Goal: Entertainment & Leisure: Consume media (video, audio)

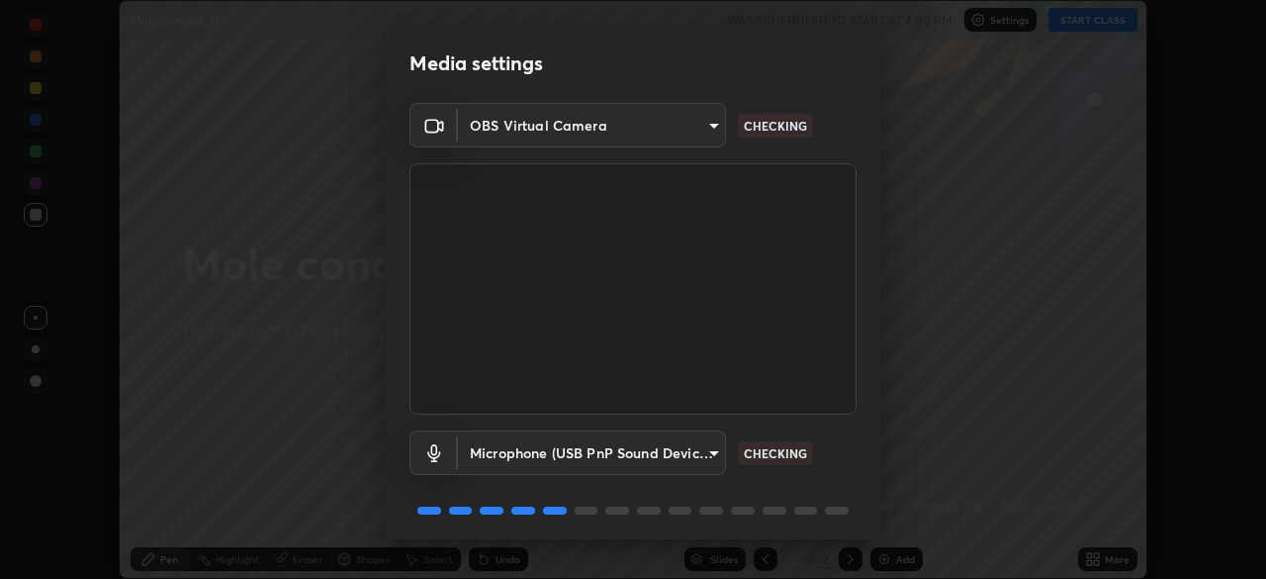
scroll to position [70, 0]
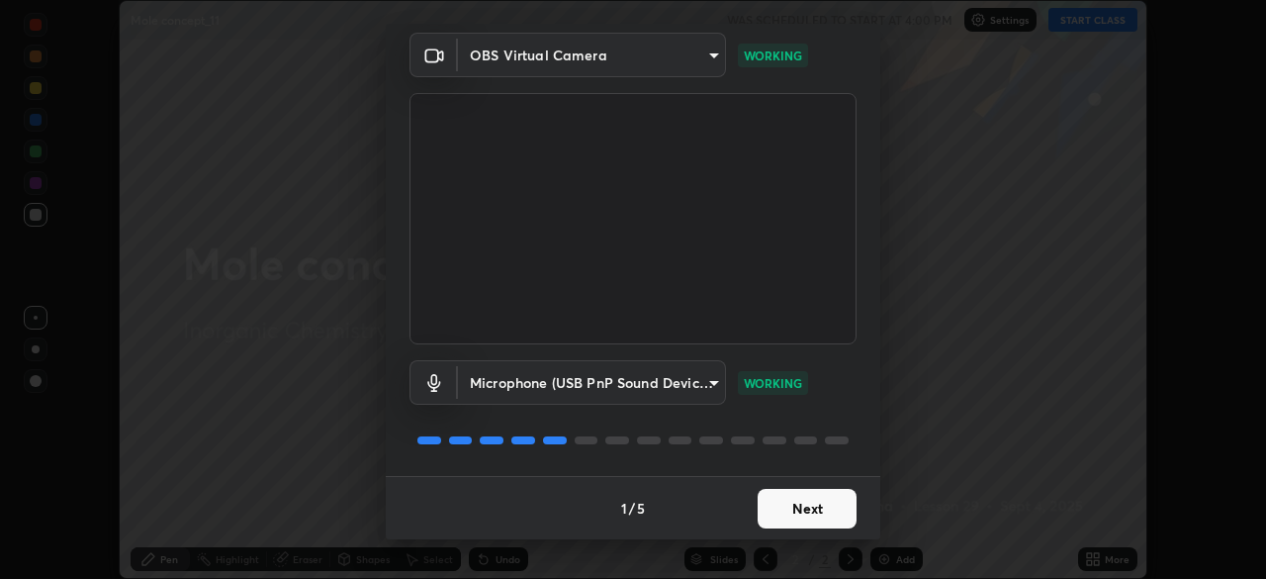
click at [783, 503] on button "Next" at bounding box center [807, 509] width 99 height 40
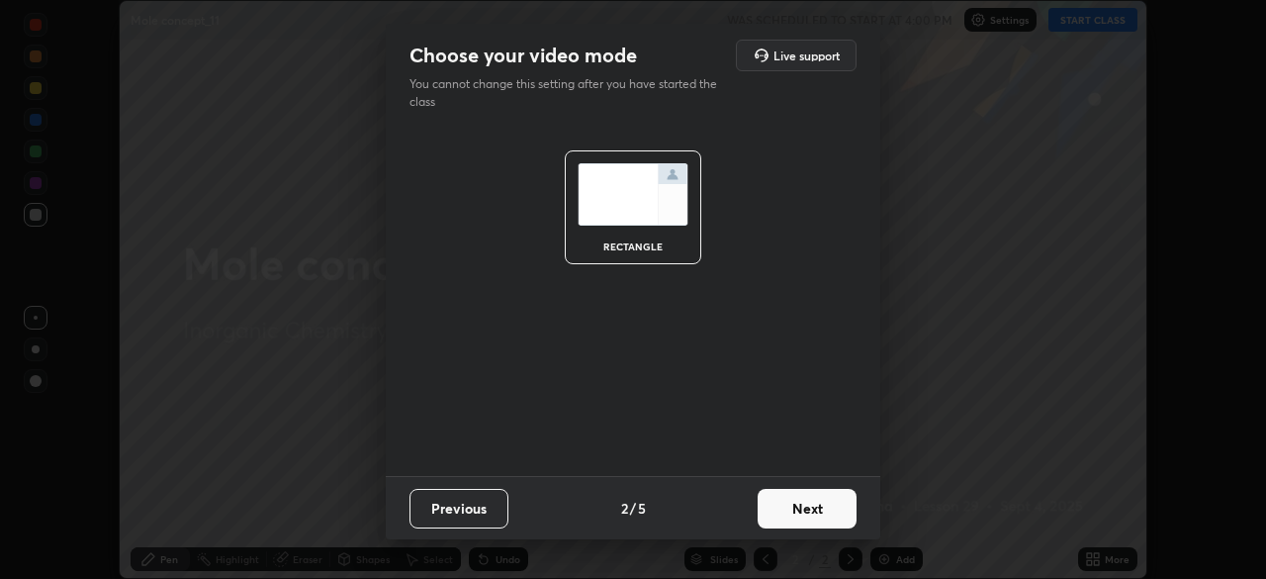
scroll to position [0, 0]
click at [784, 505] on button "Next" at bounding box center [807, 509] width 99 height 40
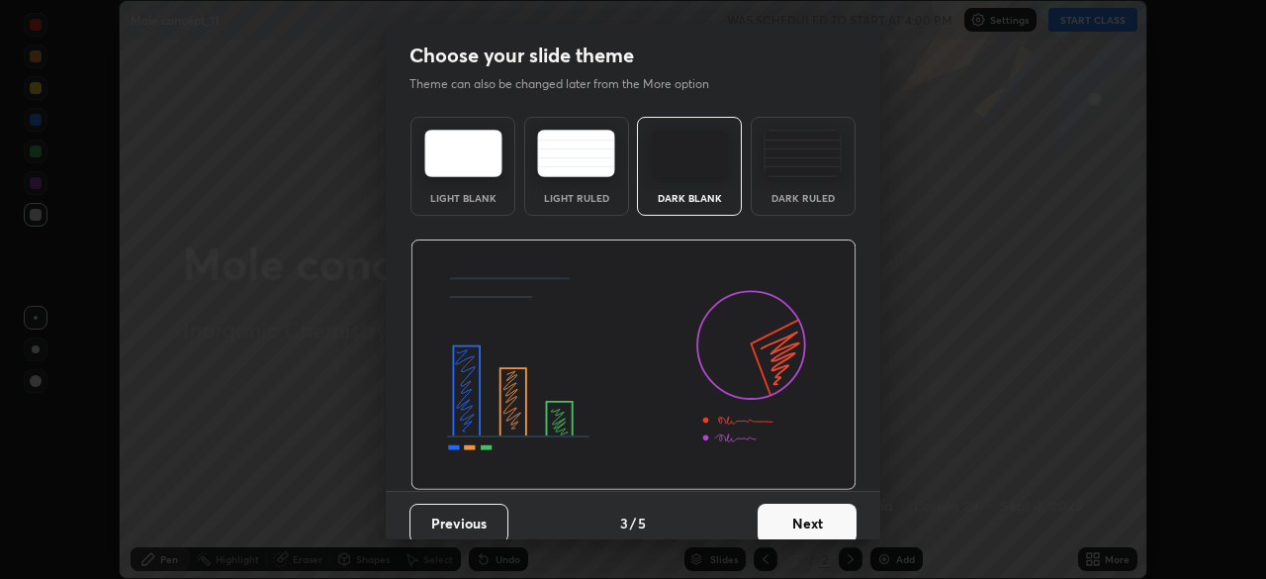
click at [787, 505] on button "Next" at bounding box center [807, 523] width 99 height 40
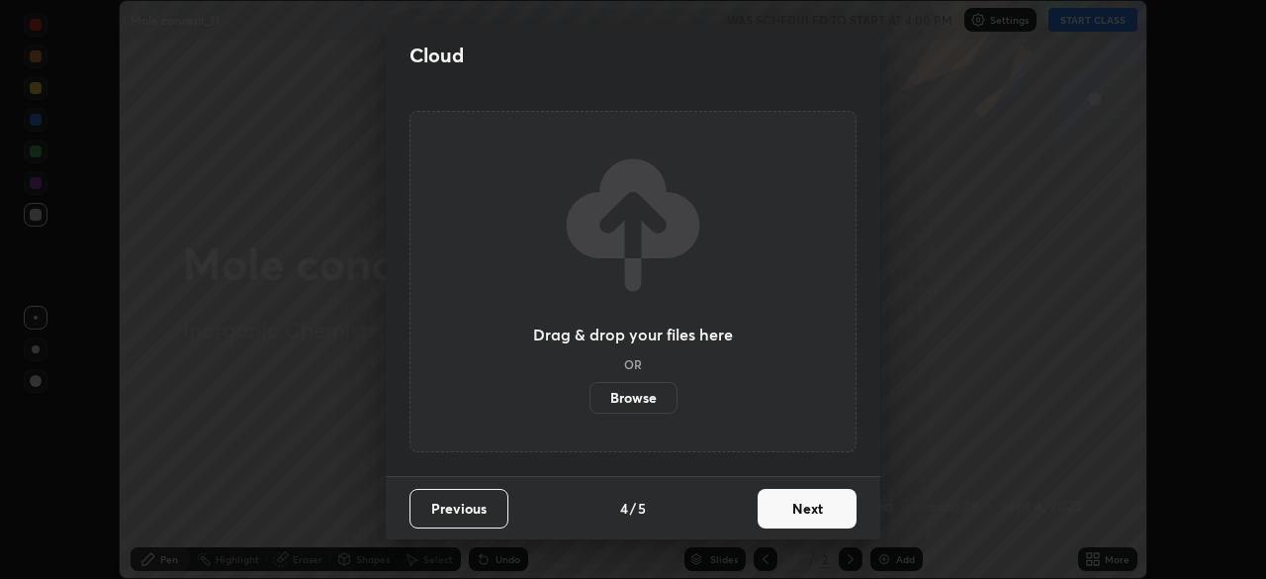
click at [786, 502] on button "Next" at bounding box center [807, 509] width 99 height 40
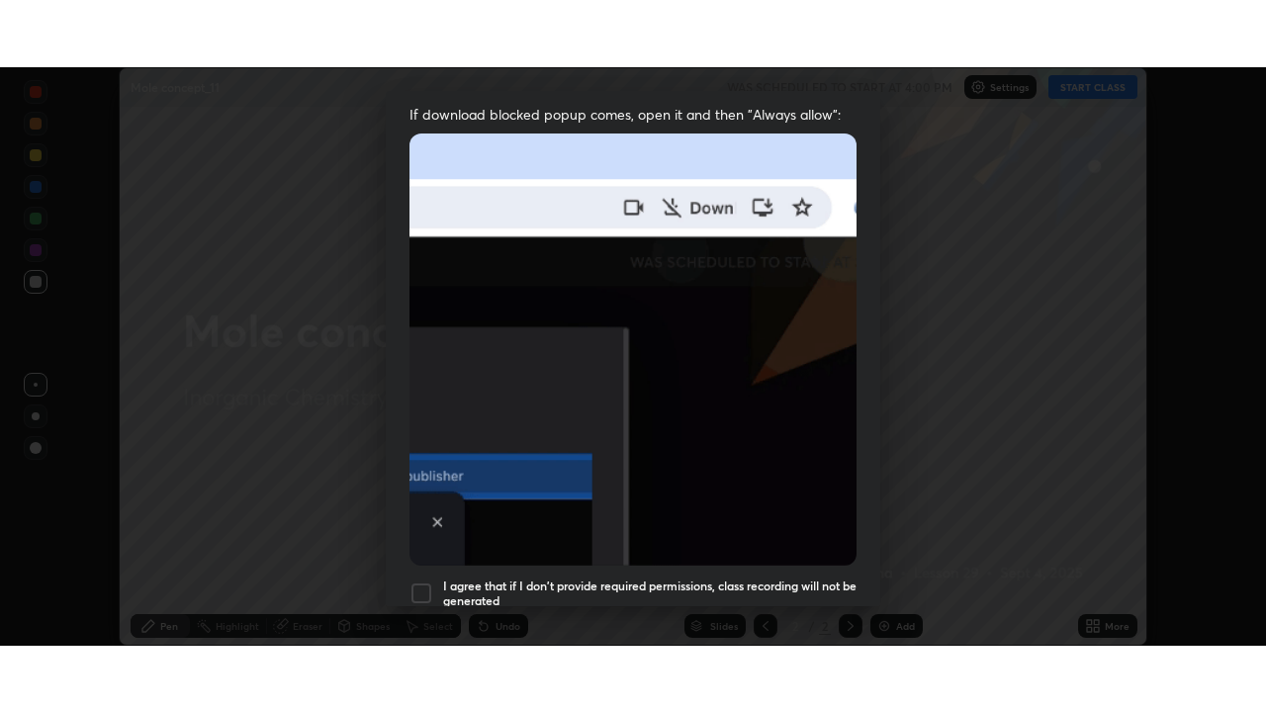
scroll to position [474, 0]
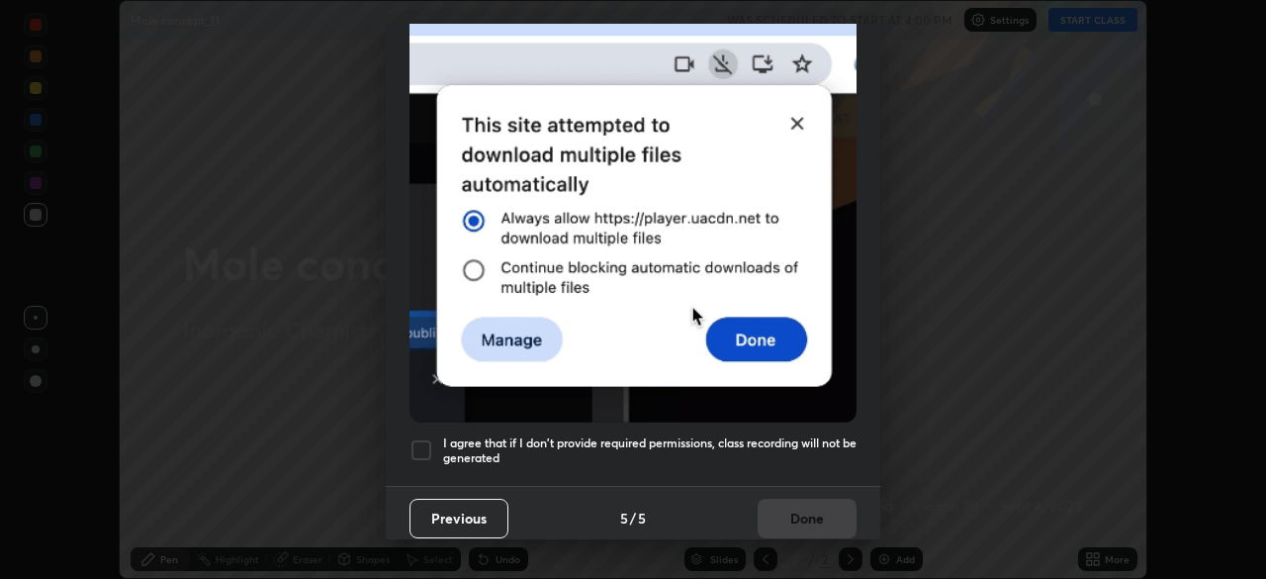
click at [423, 438] on div at bounding box center [421, 450] width 24 height 24
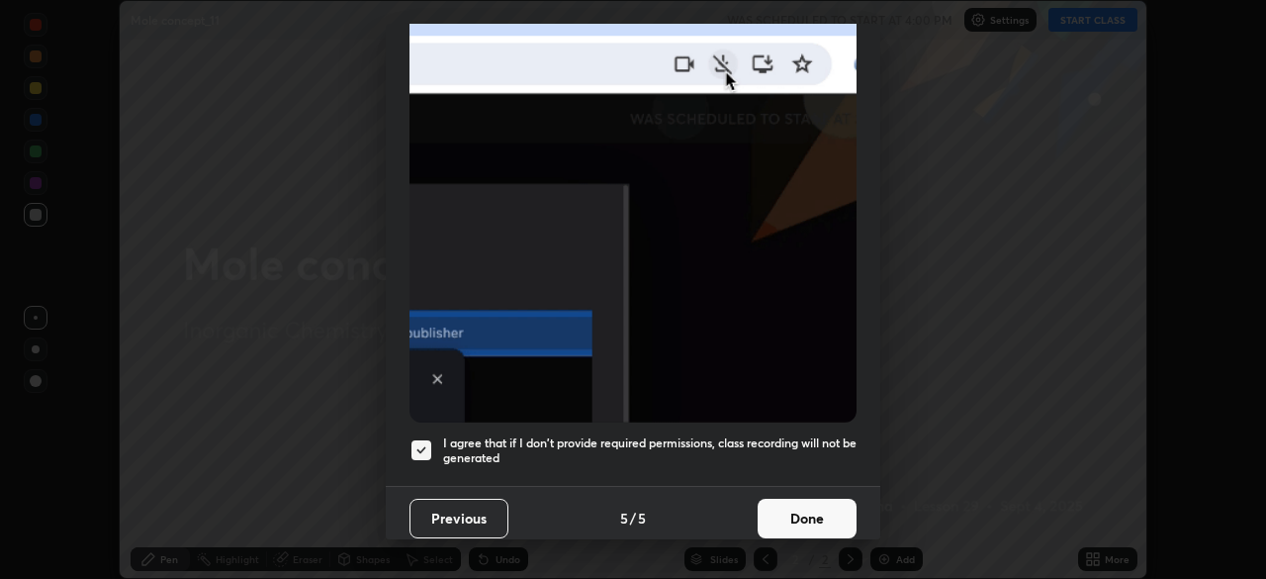
click at [791, 500] on button "Done" at bounding box center [807, 518] width 99 height 40
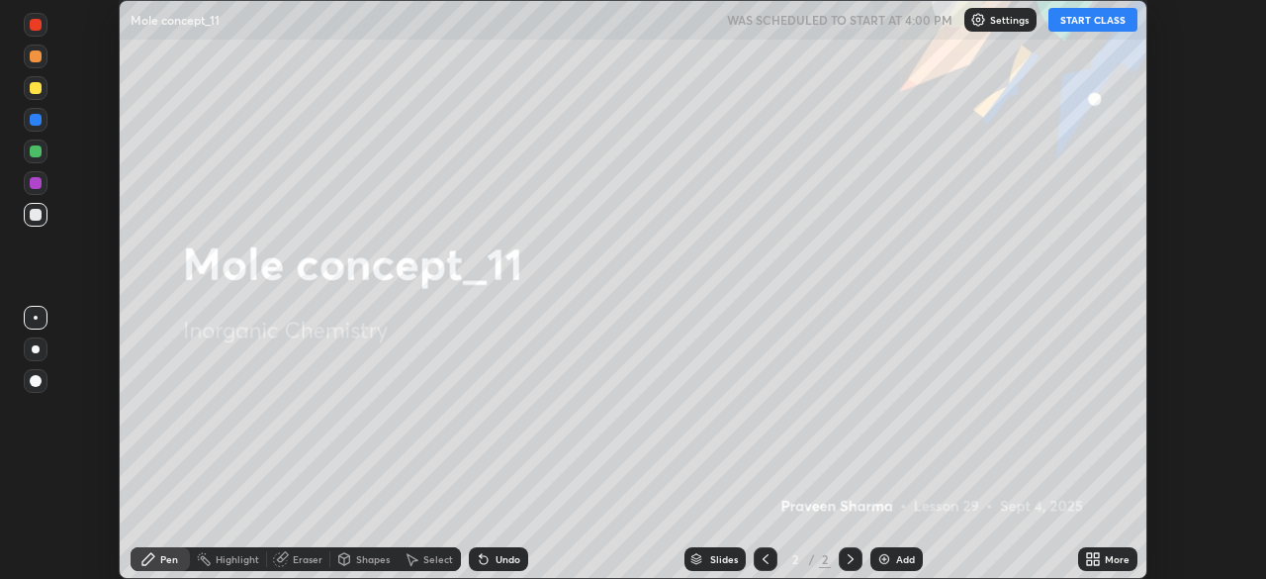
click at [1089, 555] on icon at bounding box center [1089, 555] width 5 height 5
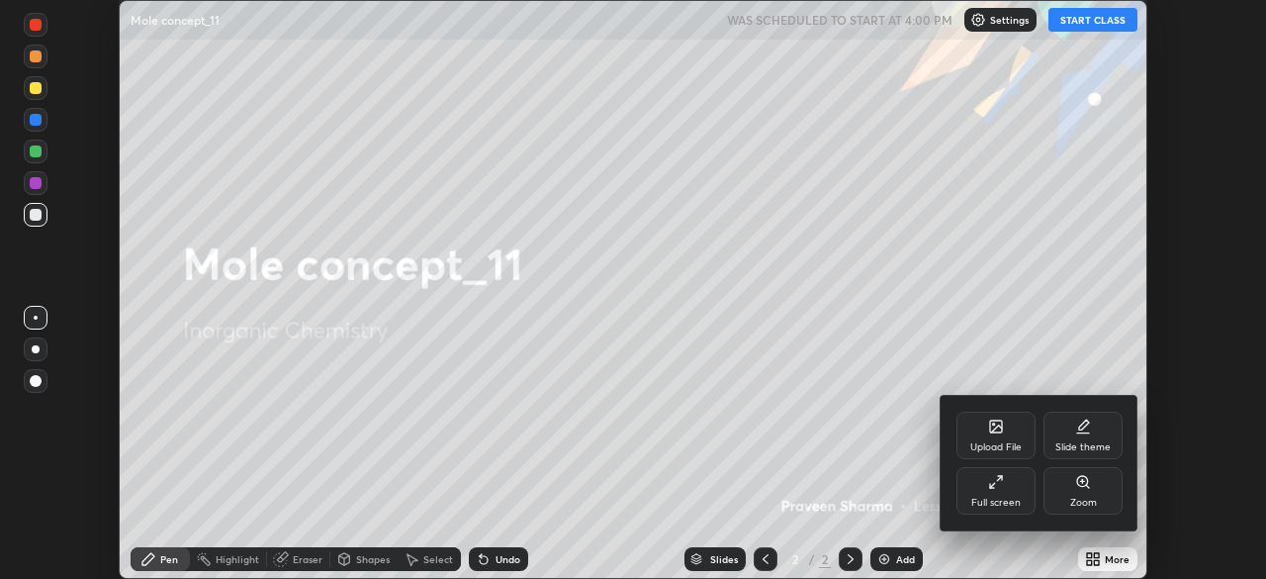
click at [1001, 492] on div "Full screen" at bounding box center [995, 490] width 79 height 47
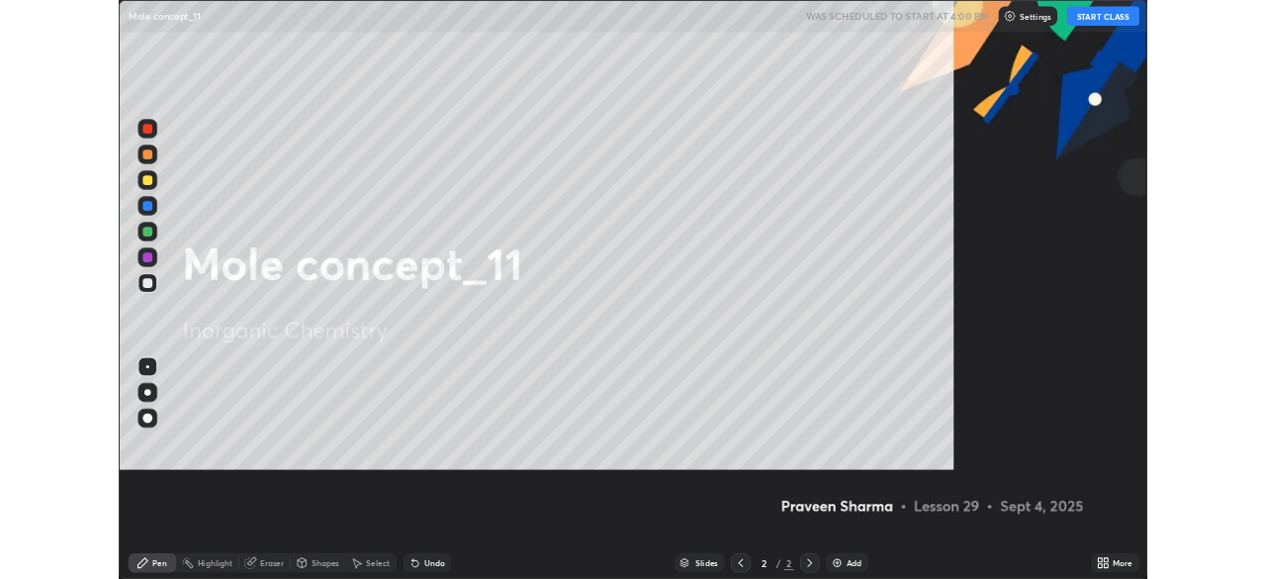
scroll to position [712, 1266]
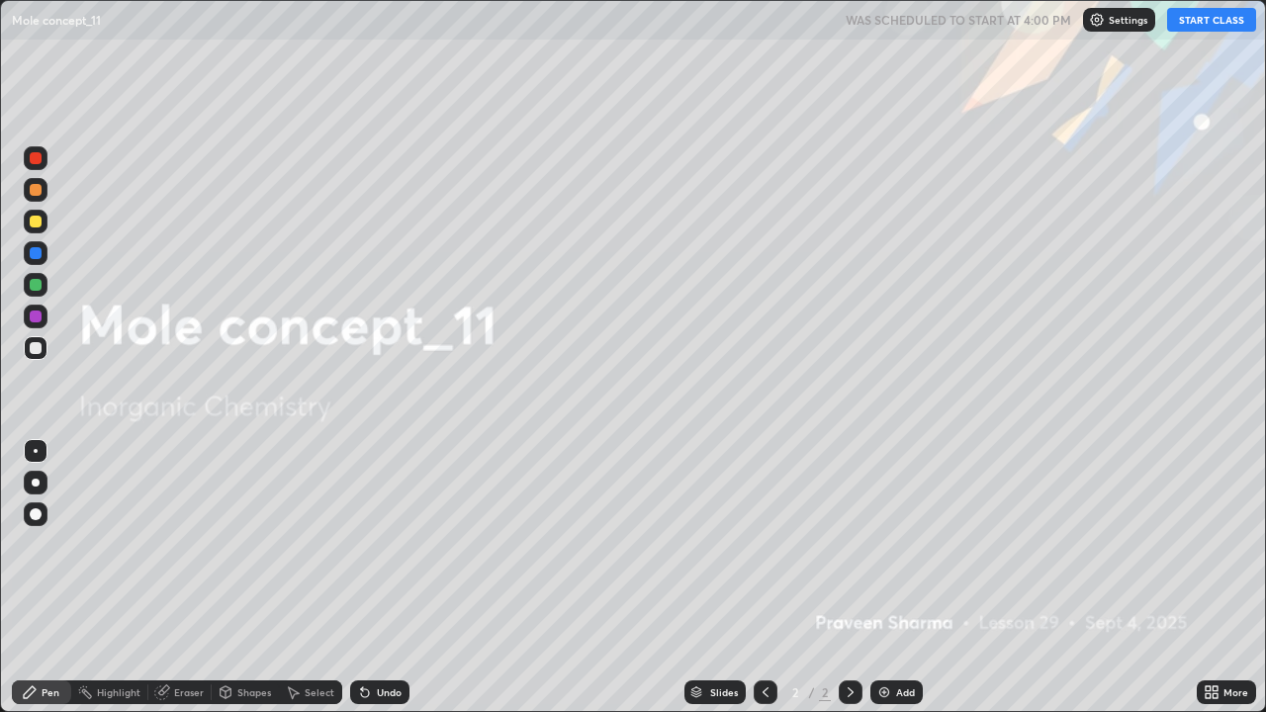
click at [1198, 19] on button "START CLASS" at bounding box center [1211, 20] width 89 height 24
click at [891, 578] on div "Add" at bounding box center [896, 692] width 52 height 24
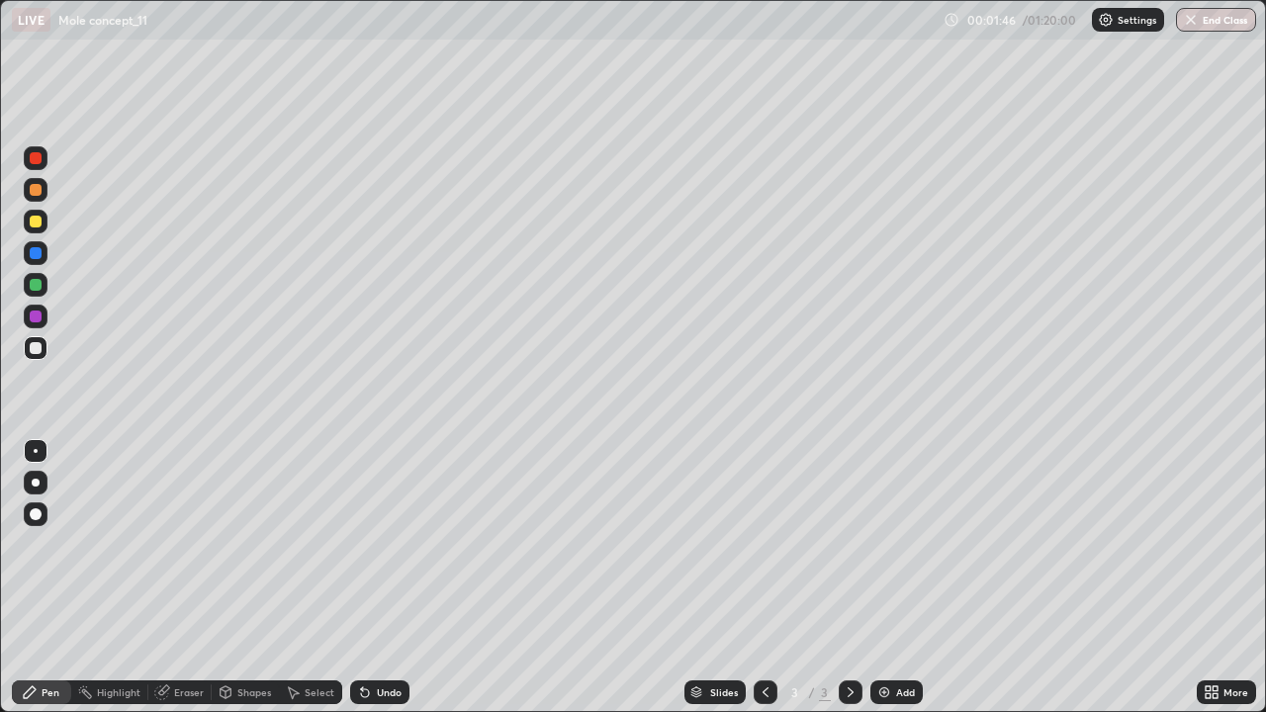
click at [361, 578] on icon at bounding box center [362, 688] width 2 height 2
click at [390, 578] on div "Undo" at bounding box center [389, 692] width 25 height 10
click at [383, 578] on div "Undo" at bounding box center [389, 692] width 25 height 10
click at [385, 578] on div "Undo" at bounding box center [389, 692] width 25 height 10
click at [390, 578] on div "Undo" at bounding box center [389, 692] width 25 height 10
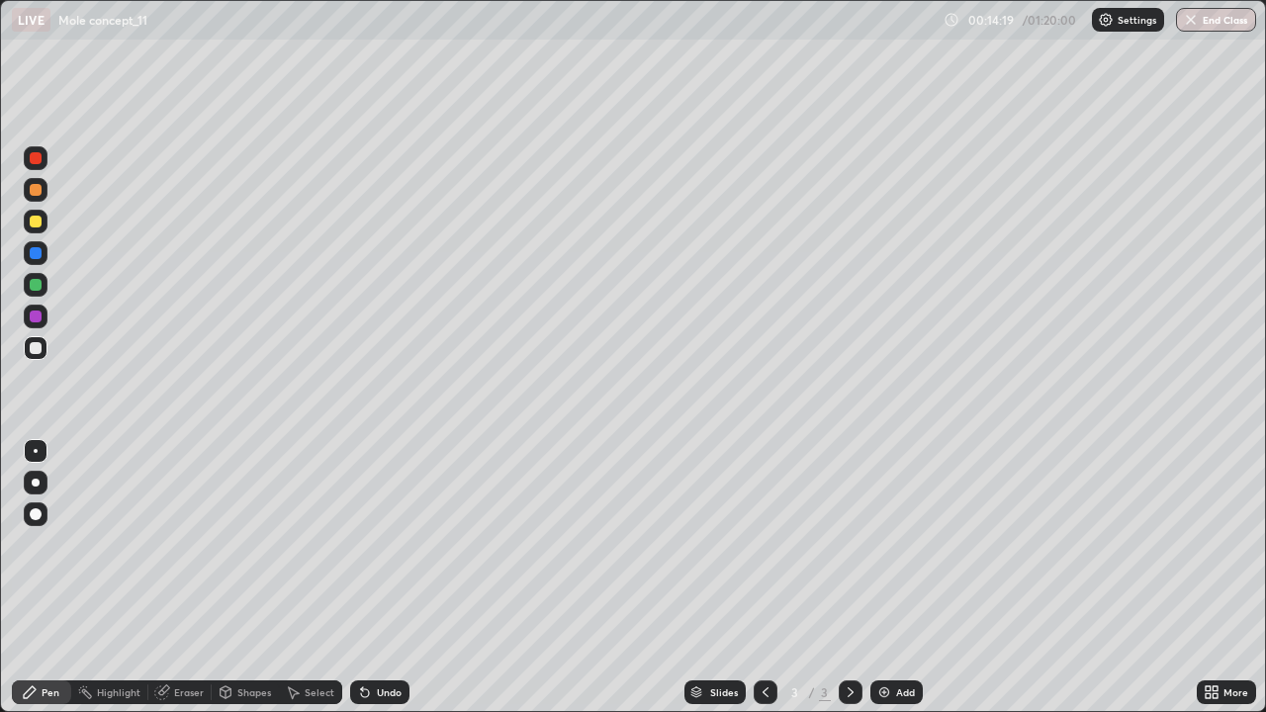
click at [888, 578] on img at bounding box center [884, 692] width 16 height 16
click at [390, 578] on div "Undo" at bounding box center [389, 692] width 25 height 10
click at [391, 578] on div "Undo" at bounding box center [379, 692] width 59 height 24
click at [394, 578] on div "Undo" at bounding box center [379, 692] width 59 height 24
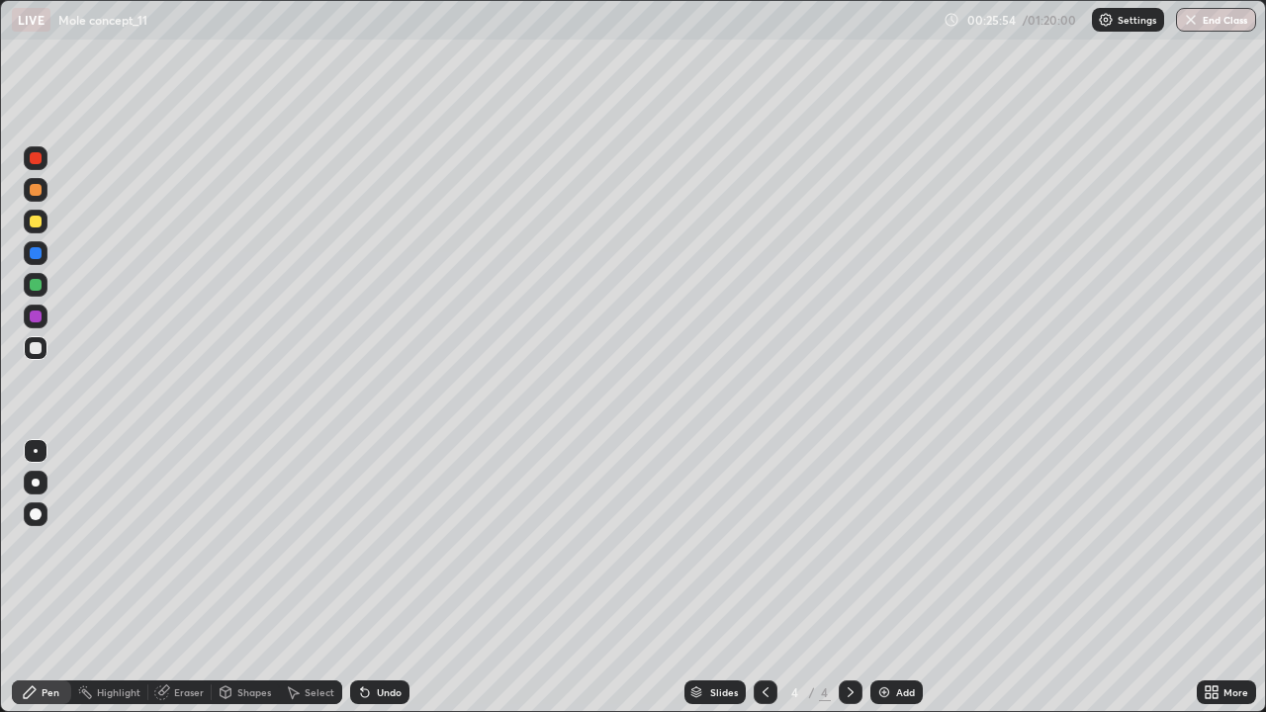
click at [889, 578] on img at bounding box center [884, 692] width 16 height 16
click at [891, 578] on div "Add" at bounding box center [896, 692] width 52 height 24
click at [379, 578] on div "Undo" at bounding box center [389, 692] width 25 height 10
click at [374, 578] on div "Undo" at bounding box center [379, 692] width 59 height 24
click at [372, 578] on div "Undo" at bounding box center [379, 692] width 59 height 24
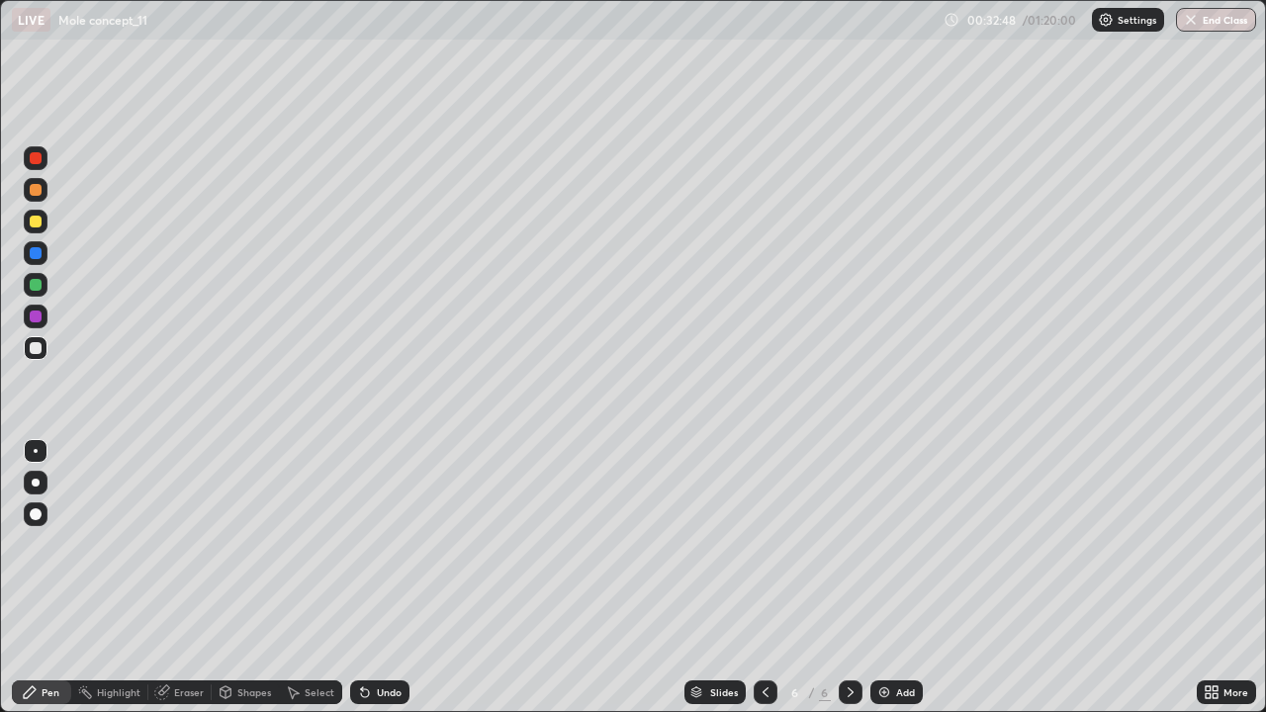
click at [371, 578] on div "Undo" at bounding box center [379, 692] width 59 height 24
click at [372, 578] on div "Undo" at bounding box center [379, 692] width 59 height 24
click at [371, 578] on div "Undo" at bounding box center [379, 692] width 59 height 24
click at [370, 578] on div "Undo" at bounding box center [379, 692] width 59 height 24
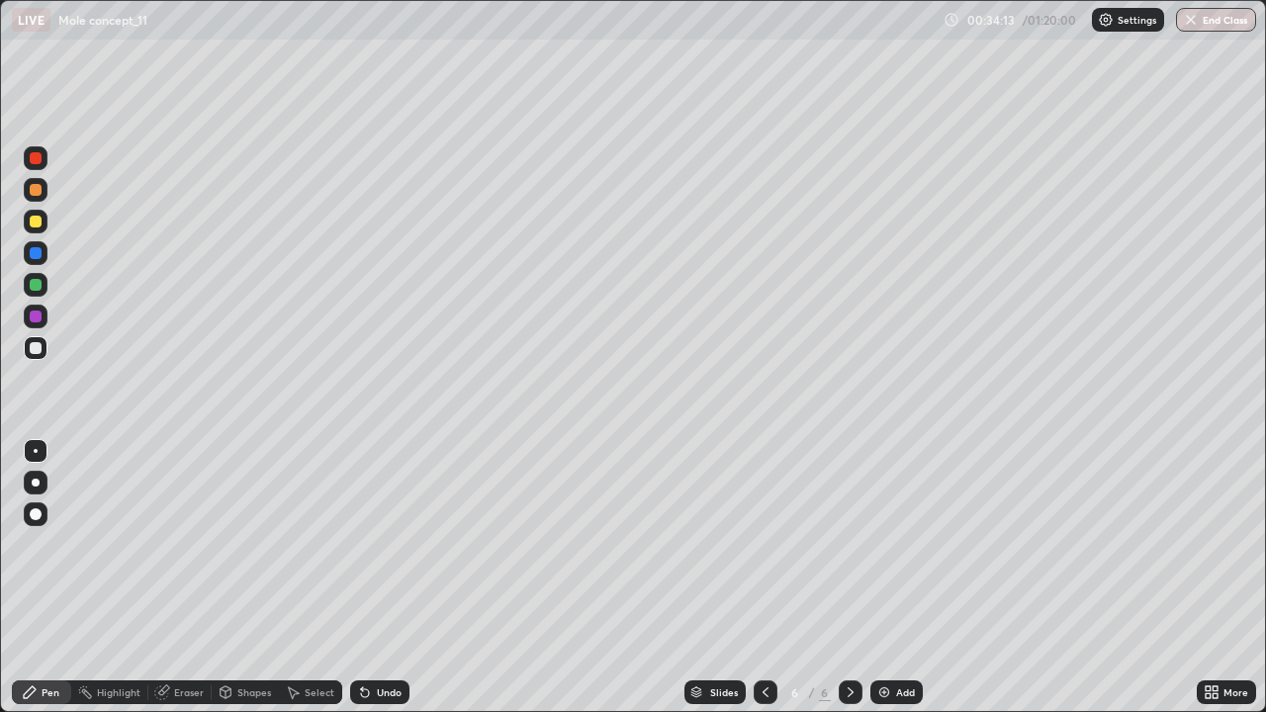
click at [365, 578] on icon at bounding box center [365, 693] width 8 height 8
click at [385, 578] on div "Undo" at bounding box center [389, 692] width 25 height 10
click at [384, 578] on div "Undo" at bounding box center [389, 692] width 25 height 10
click at [385, 578] on div "Undo" at bounding box center [389, 692] width 25 height 10
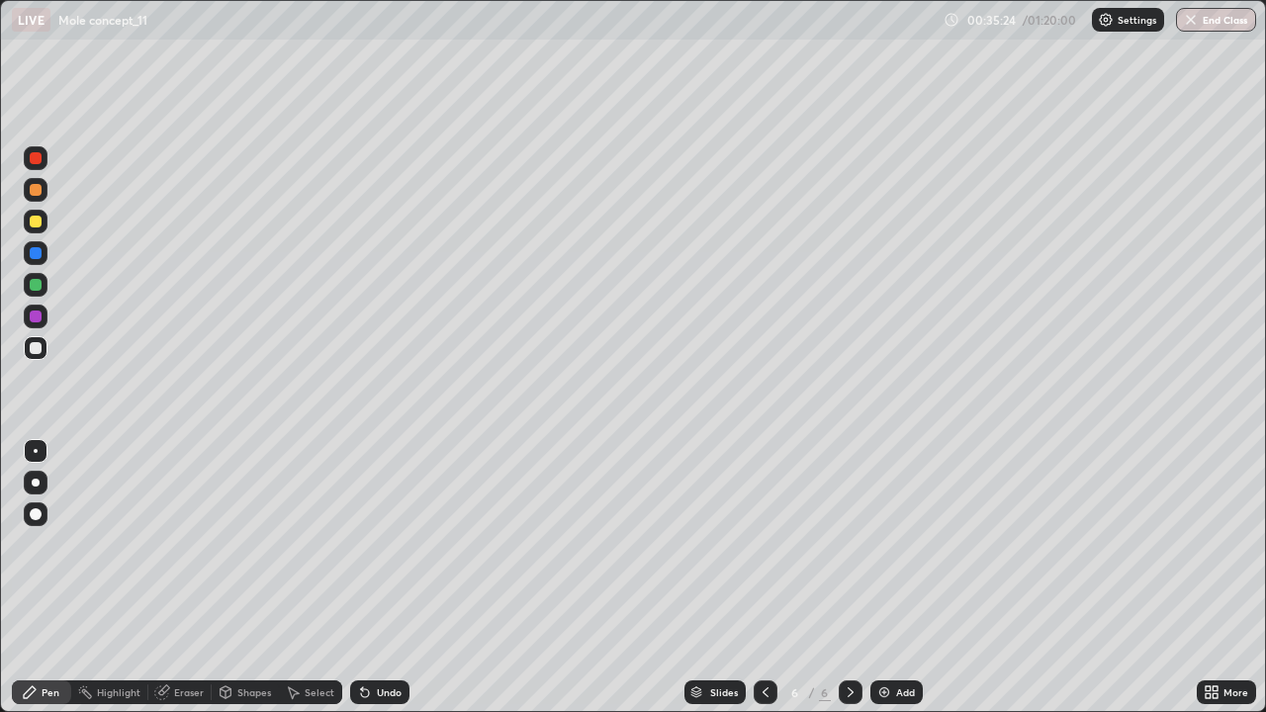
click at [388, 578] on div "Undo" at bounding box center [379, 692] width 59 height 24
click at [390, 578] on div "Undo" at bounding box center [379, 692] width 59 height 24
click at [392, 578] on div "Undo" at bounding box center [379, 692] width 59 height 24
click at [390, 578] on div "Undo" at bounding box center [379, 692] width 59 height 24
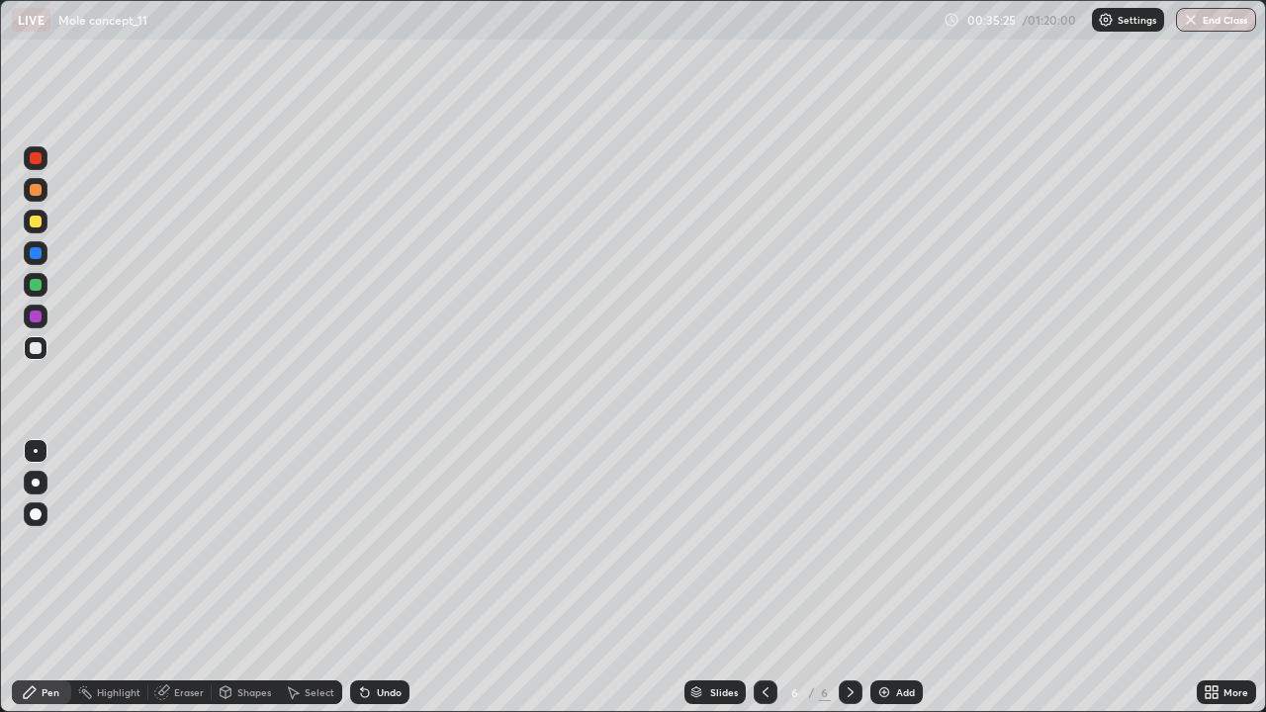
click at [388, 578] on div "Undo" at bounding box center [379, 692] width 59 height 24
click at [395, 578] on div "Undo" at bounding box center [379, 692] width 59 height 24
click at [389, 578] on div "Undo" at bounding box center [379, 692] width 59 height 24
click at [179, 578] on div "Eraser" at bounding box center [189, 692] width 30 height 10
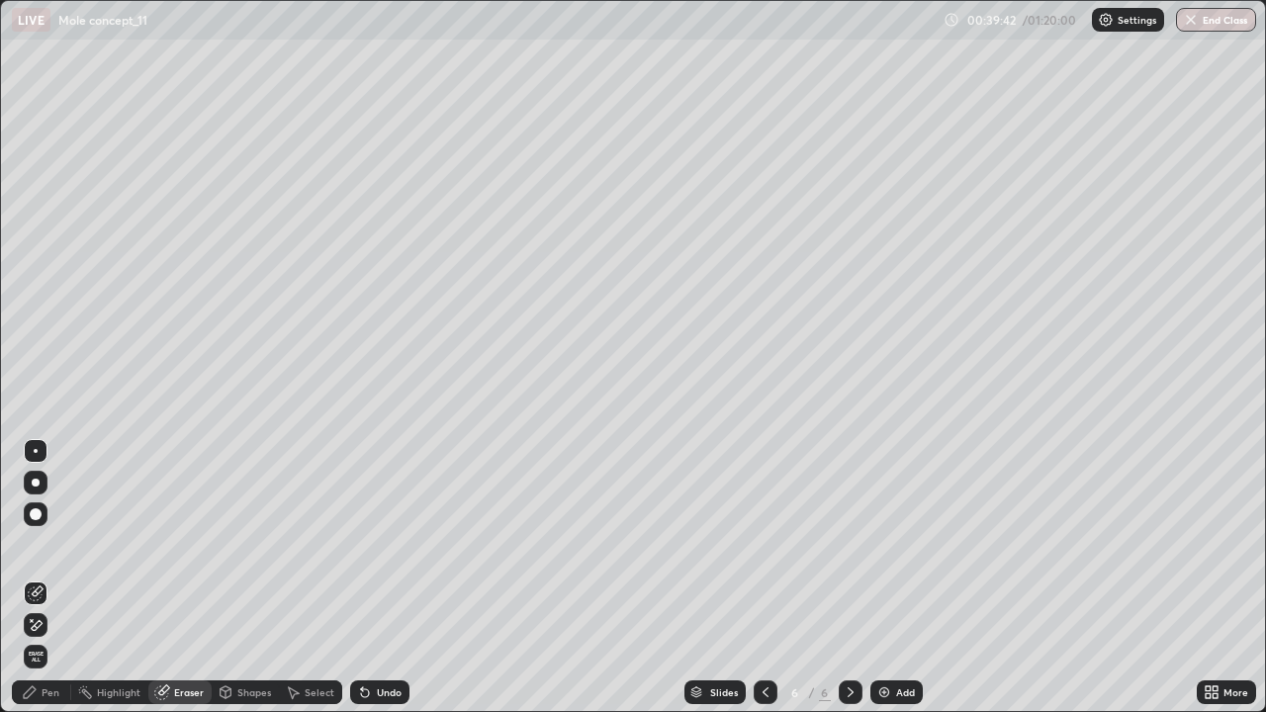
click at [40, 578] on icon at bounding box center [36, 625] width 16 height 17
click at [34, 578] on span "Erase all" at bounding box center [36, 657] width 22 height 12
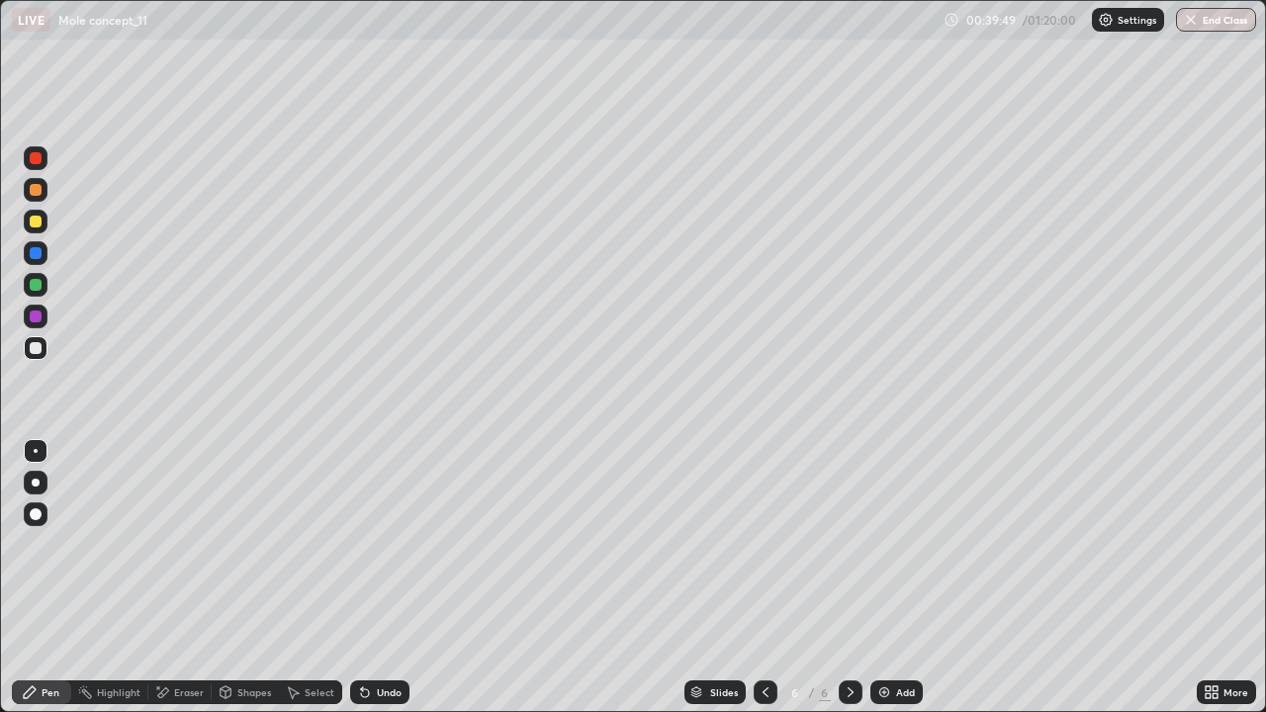
click at [377, 578] on div "Undo" at bounding box center [389, 692] width 25 height 10
click at [373, 578] on div "Undo" at bounding box center [379, 692] width 59 height 24
click at [171, 578] on div "Eraser" at bounding box center [179, 692] width 63 height 24
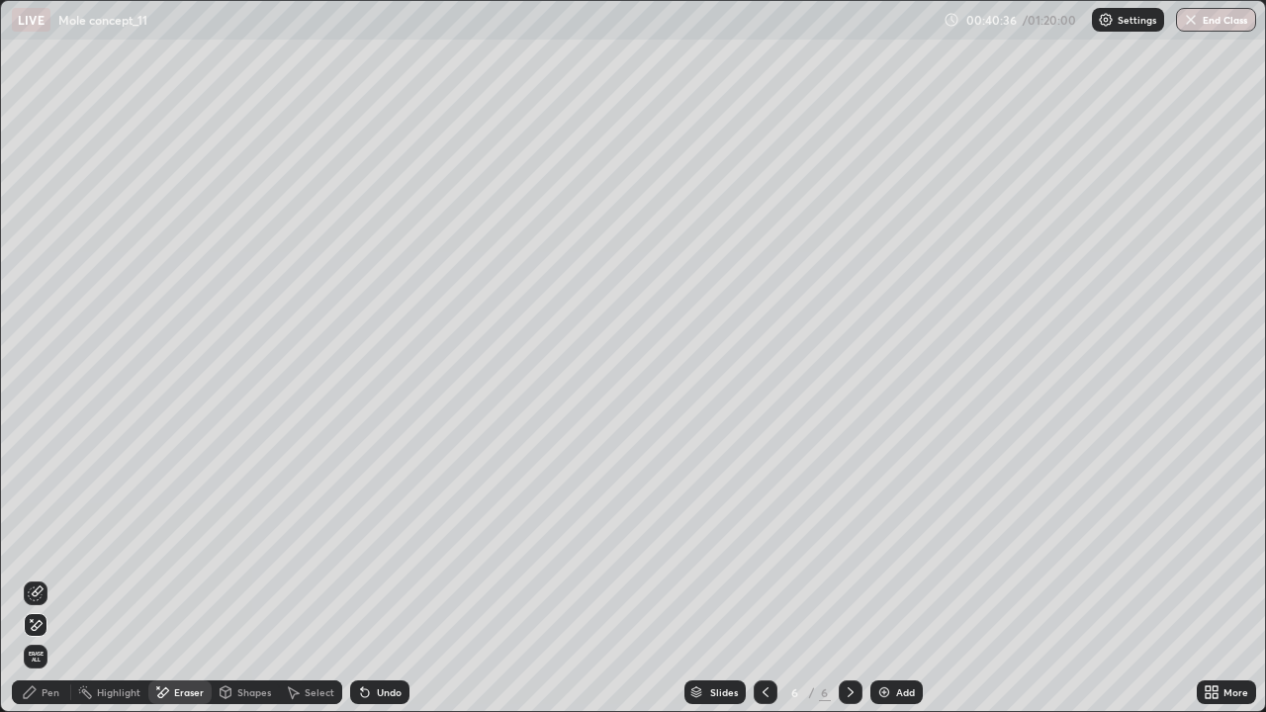
click at [39, 578] on icon at bounding box center [36, 593] width 16 height 16
click at [43, 578] on div "Pen" at bounding box center [51, 692] width 18 height 10
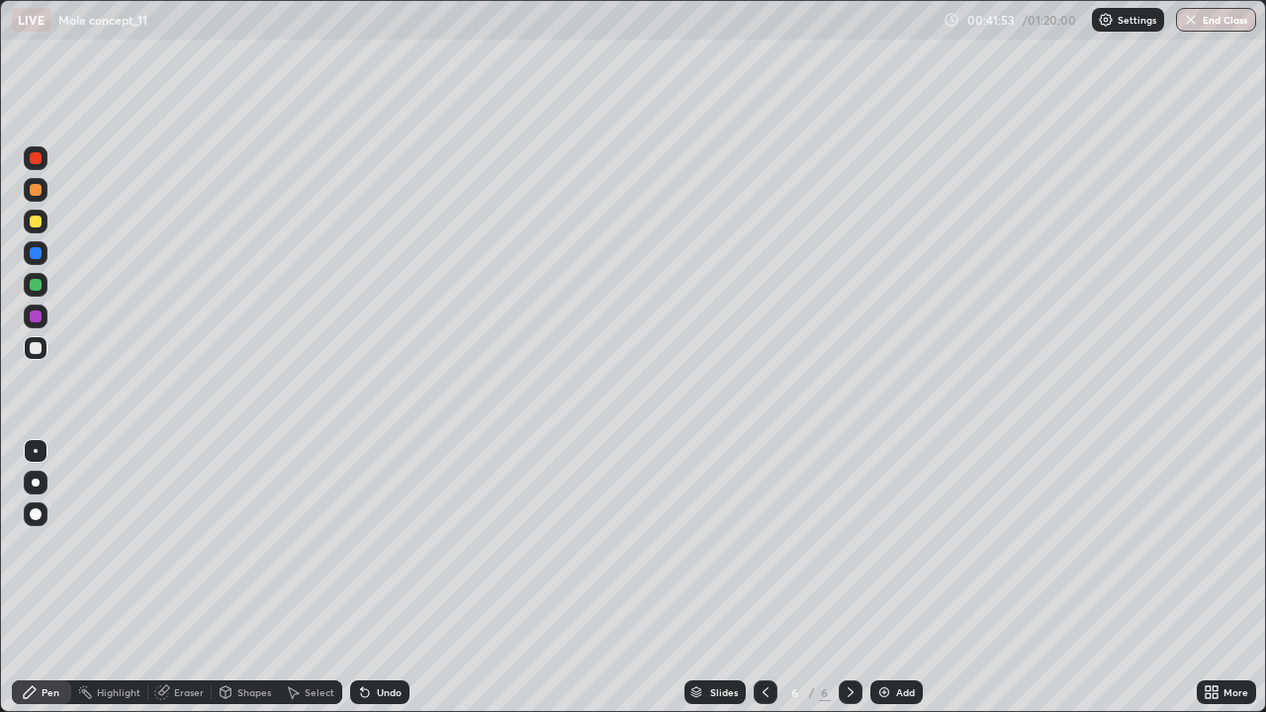
click at [36, 220] on div at bounding box center [36, 222] width 12 height 12
click at [371, 578] on div "Undo" at bounding box center [379, 692] width 59 height 24
click at [383, 578] on div "Undo" at bounding box center [379, 692] width 59 height 24
click at [891, 578] on div "Add" at bounding box center [896, 692] width 52 height 24
click at [34, 347] on div at bounding box center [36, 348] width 12 height 12
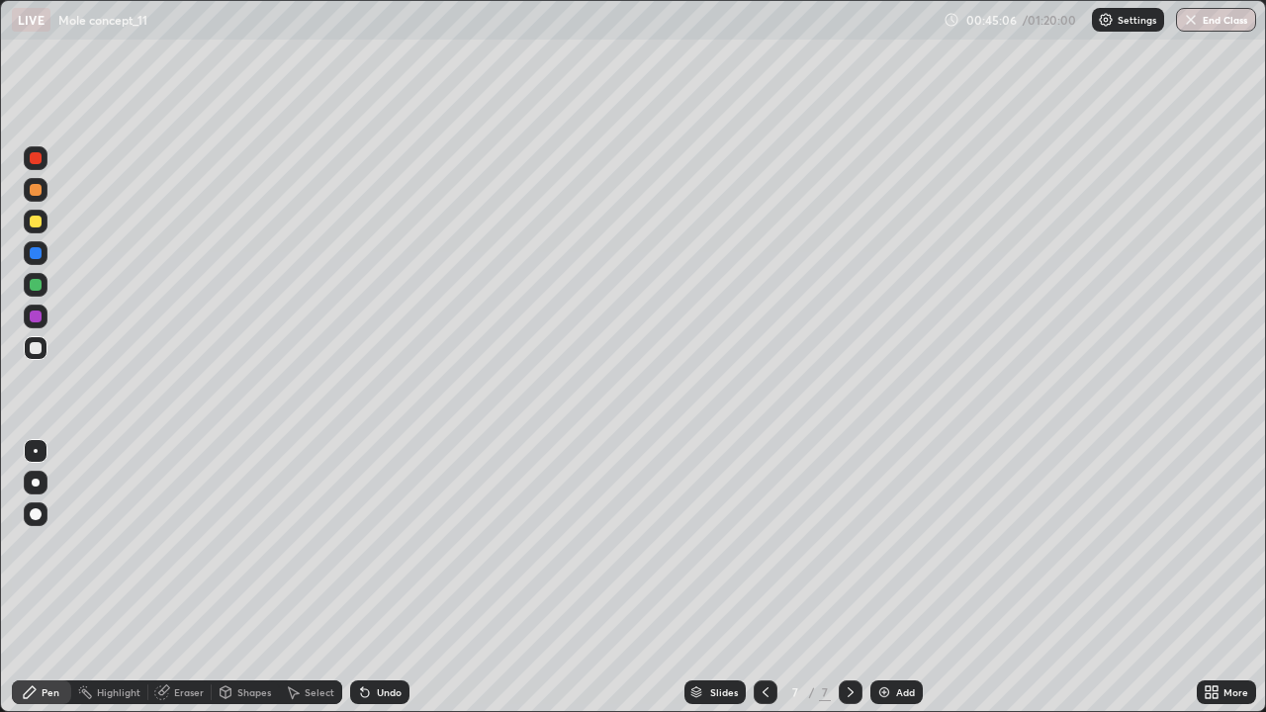
click at [371, 578] on div "Undo" at bounding box center [379, 692] width 59 height 24
click at [402, 578] on div "Undo" at bounding box center [379, 692] width 59 height 24
click at [179, 578] on div "Eraser" at bounding box center [189, 692] width 30 height 10
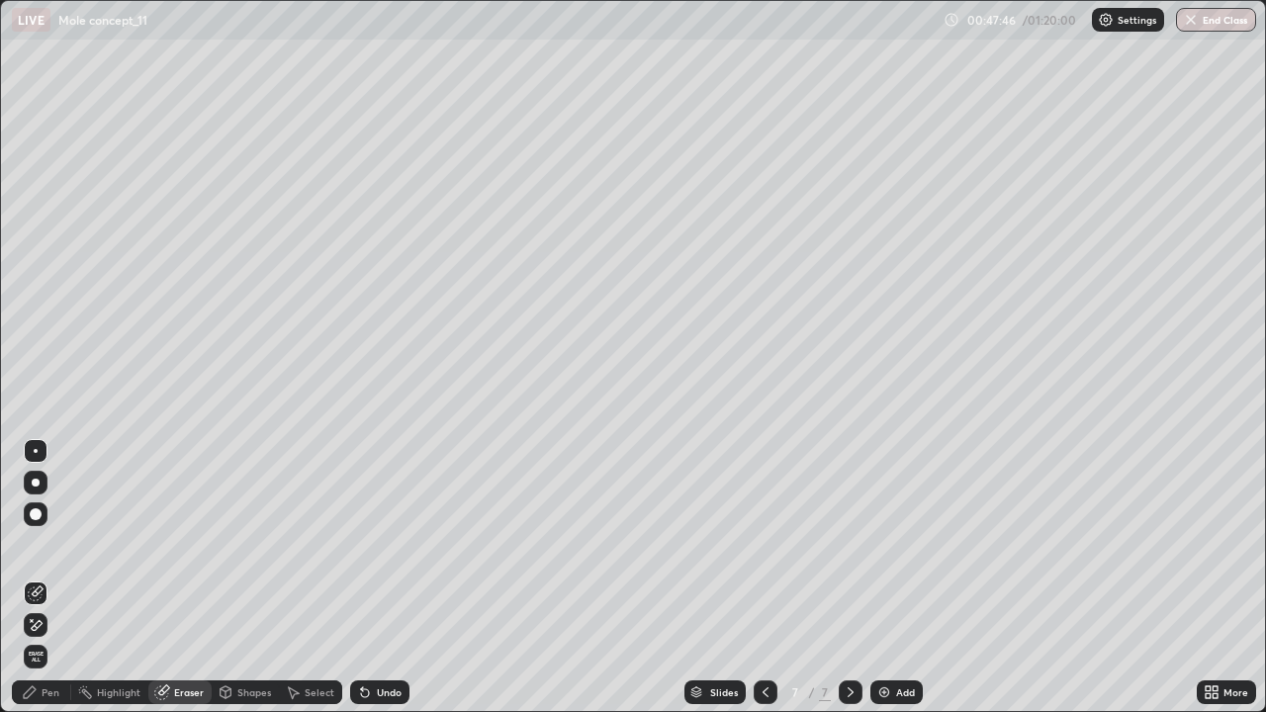
click at [49, 578] on div "Pen" at bounding box center [51, 692] width 18 height 10
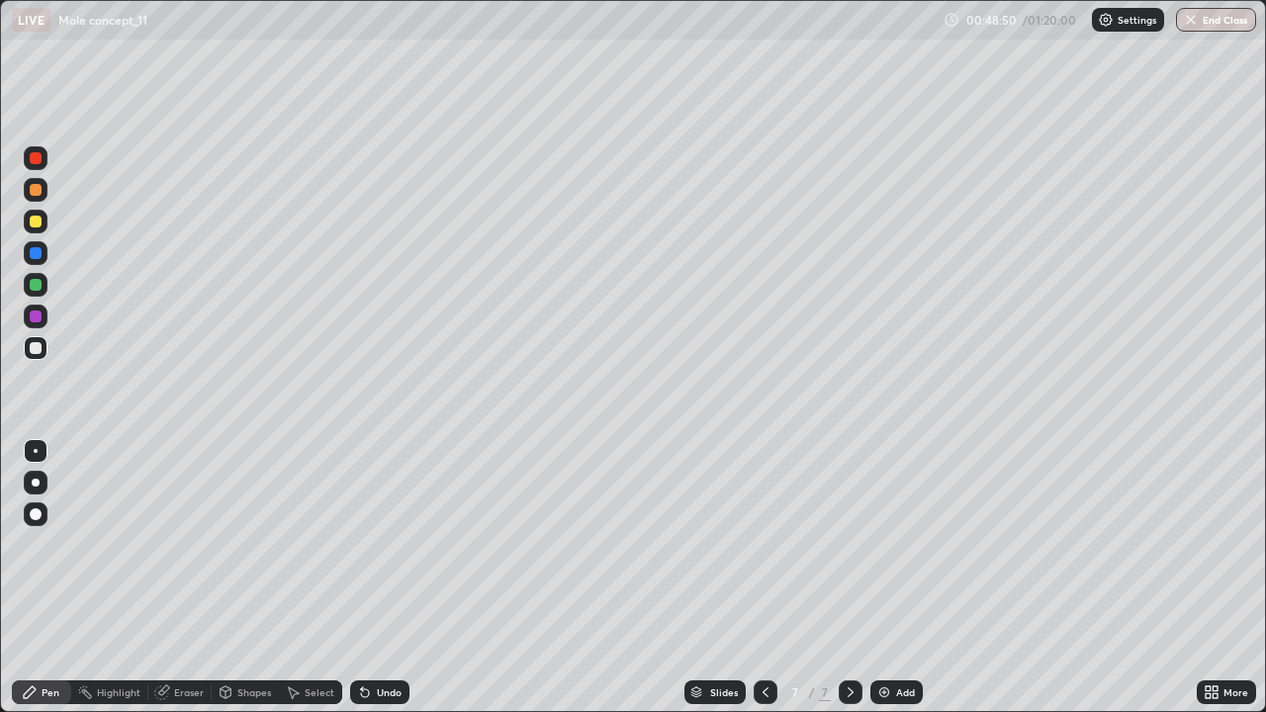
click at [770, 578] on div at bounding box center [766, 692] width 24 height 24
click at [377, 578] on div "Undo" at bounding box center [389, 692] width 25 height 10
click at [382, 578] on div "Undo" at bounding box center [379, 692] width 59 height 24
click at [380, 578] on div "Undo" at bounding box center [379, 692] width 59 height 24
click at [848, 578] on icon at bounding box center [851, 692] width 16 height 16
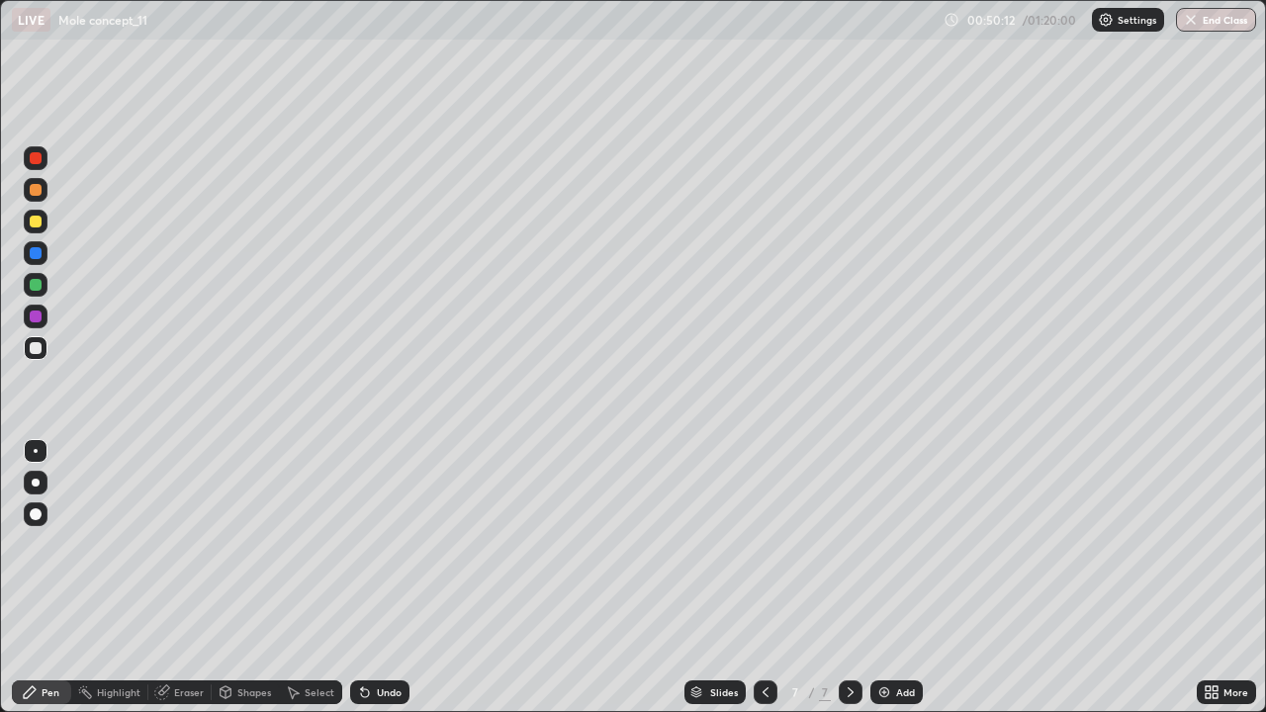
click at [893, 578] on div "Add" at bounding box center [896, 692] width 52 height 24
click at [166, 578] on icon at bounding box center [162, 692] width 16 height 16
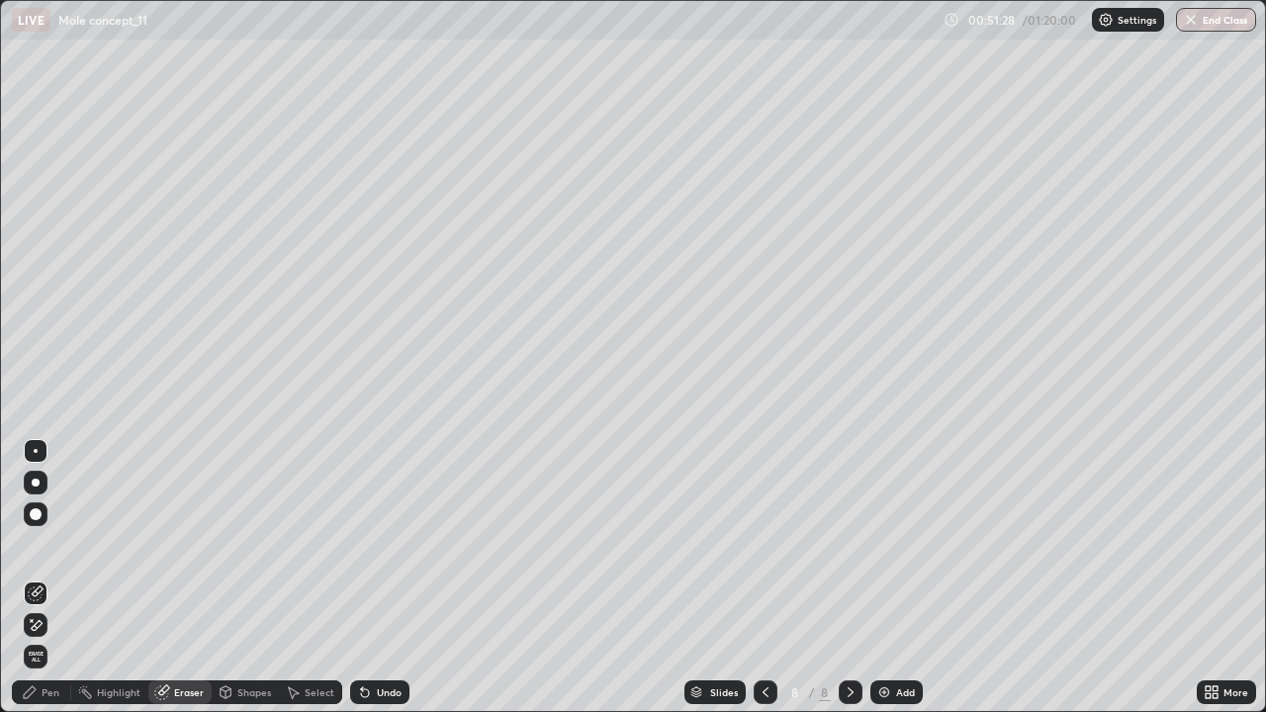
click at [51, 578] on div "Pen" at bounding box center [51, 692] width 18 height 10
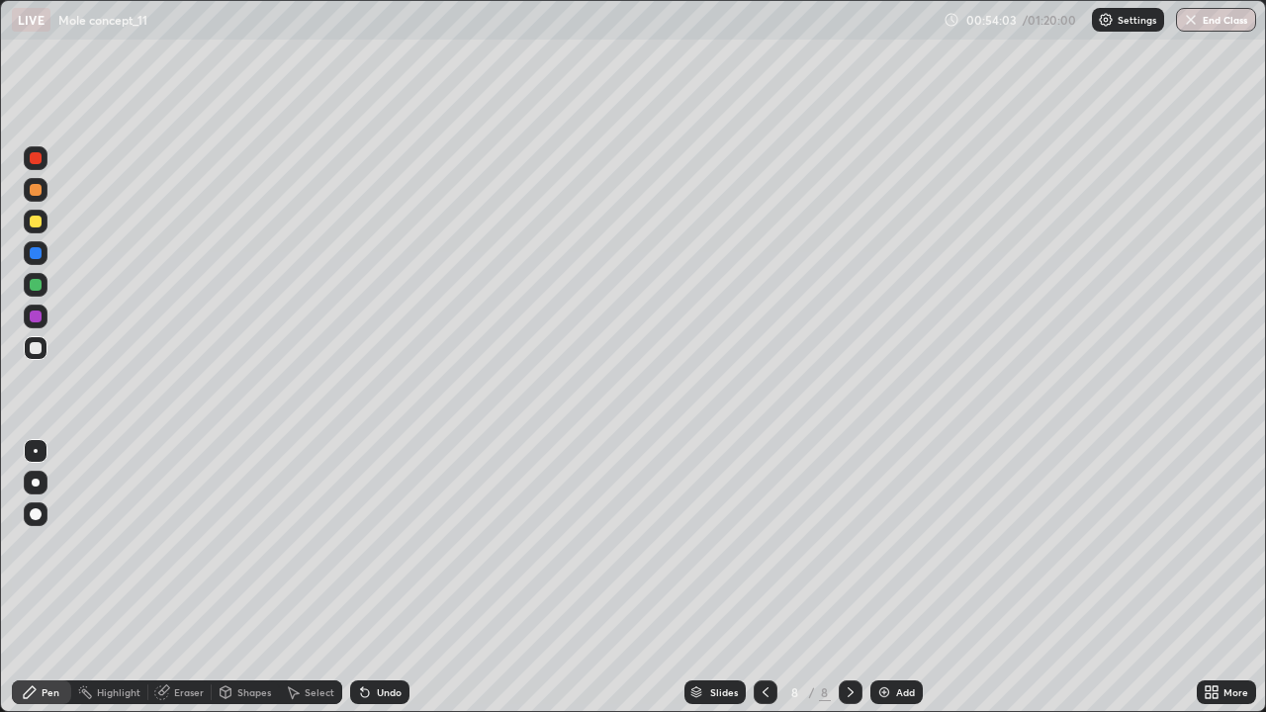
click at [170, 578] on div "Eraser" at bounding box center [179, 692] width 63 height 24
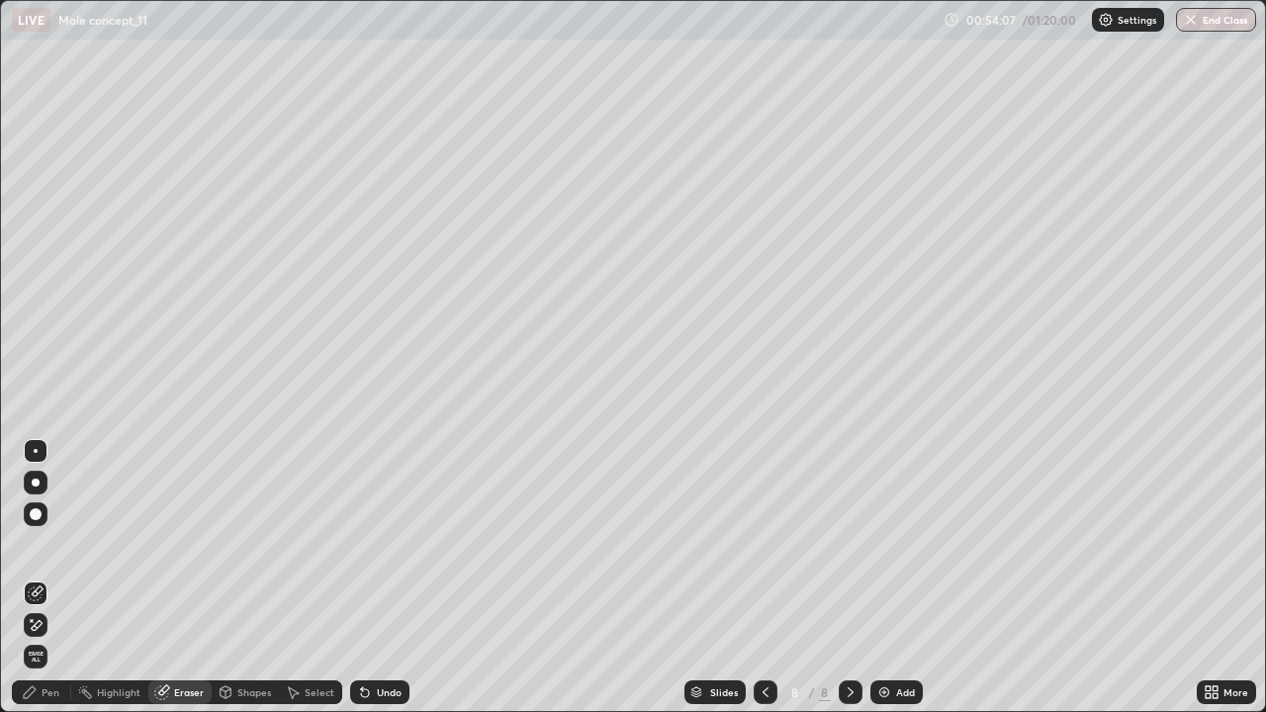
click at [39, 578] on div "Pen" at bounding box center [41, 692] width 59 height 24
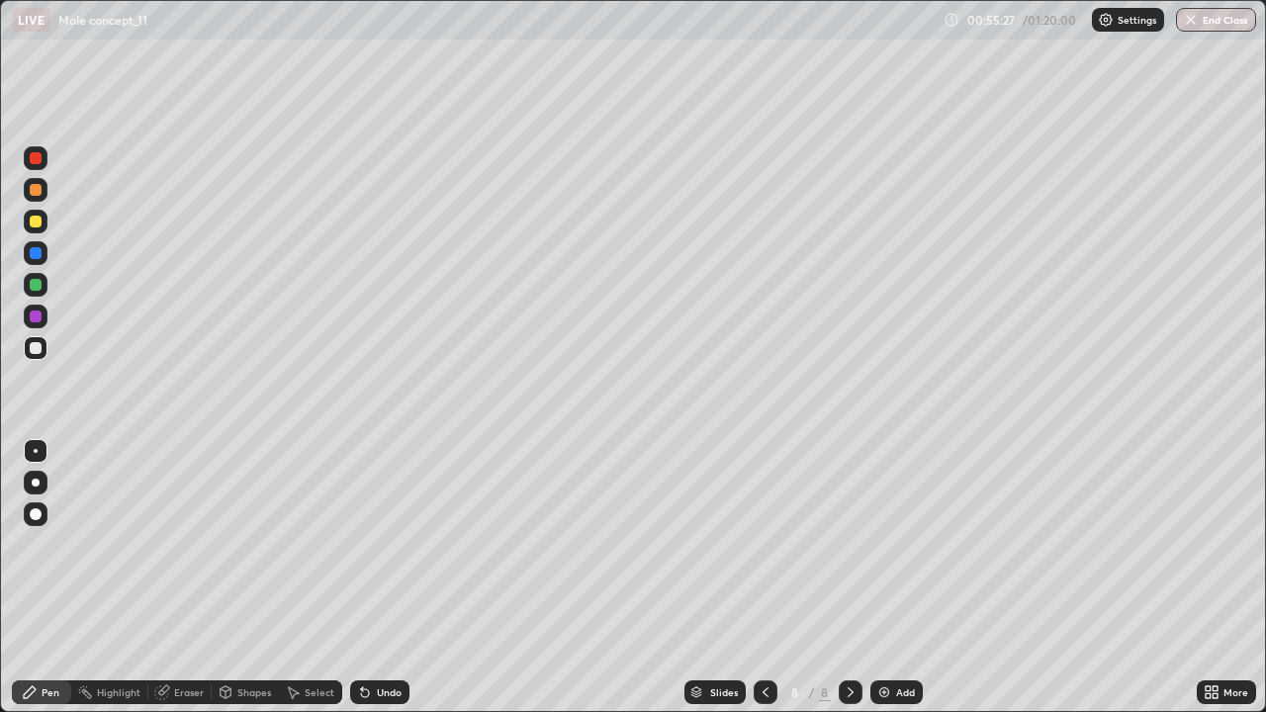
click at [364, 578] on icon at bounding box center [365, 692] width 16 height 16
click at [362, 578] on icon at bounding box center [365, 693] width 8 height 8
click at [193, 578] on div "Eraser" at bounding box center [189, 692] width 30 height 10
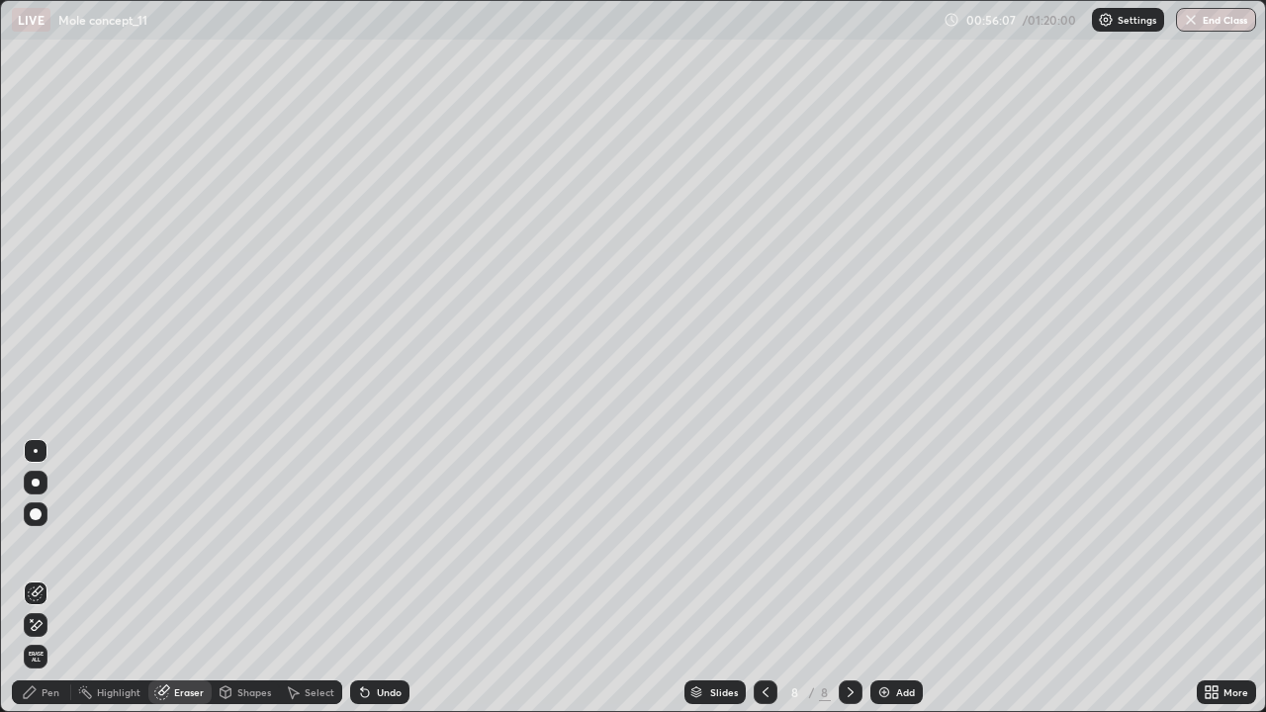
click at [49, 578] on div "Pen" at bounding box center [51, 692] width 18 height 10
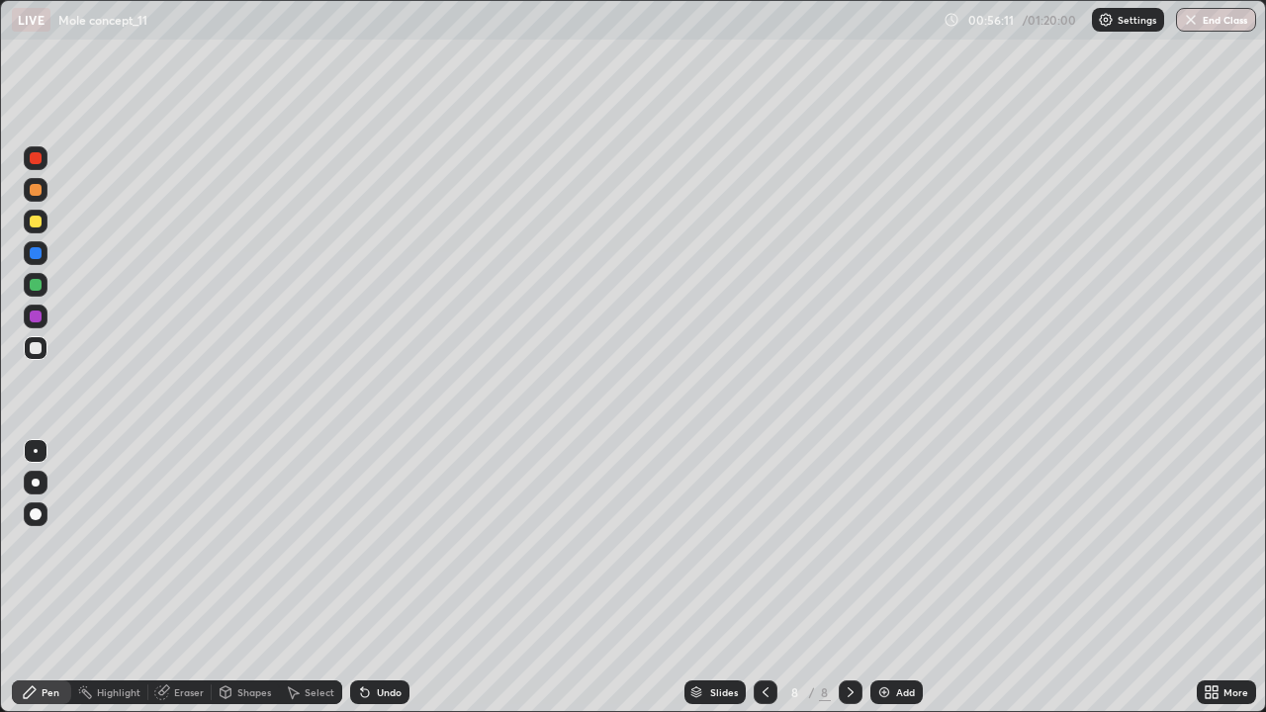
click at [174, 578] on div "Eraser" at bounding box center [179, 692] width 63 height 24
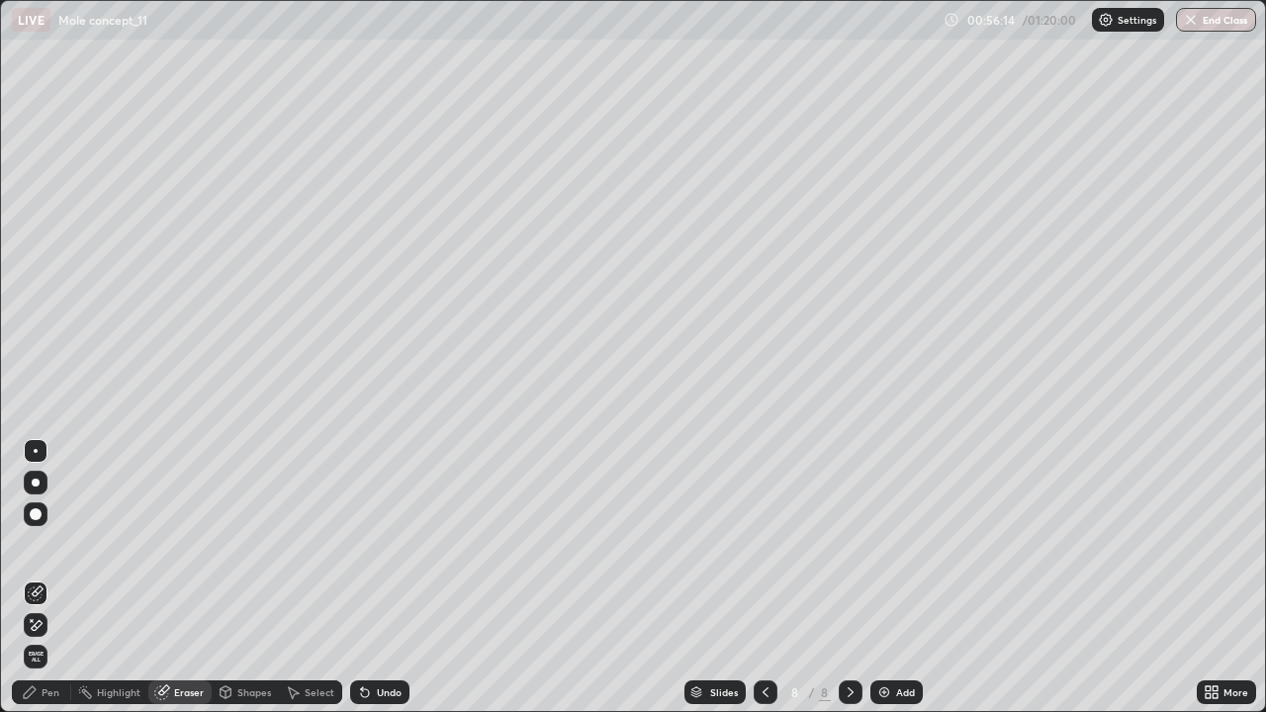
click at [39, 578] on icon at bounding box center [36, 625] width 16 height 17
click at [36, 578] on icon at bounding box center [36, 593] width 16 height 16
click at [37, 578] on icon at bounding box center [30, 692] width 16 height 16
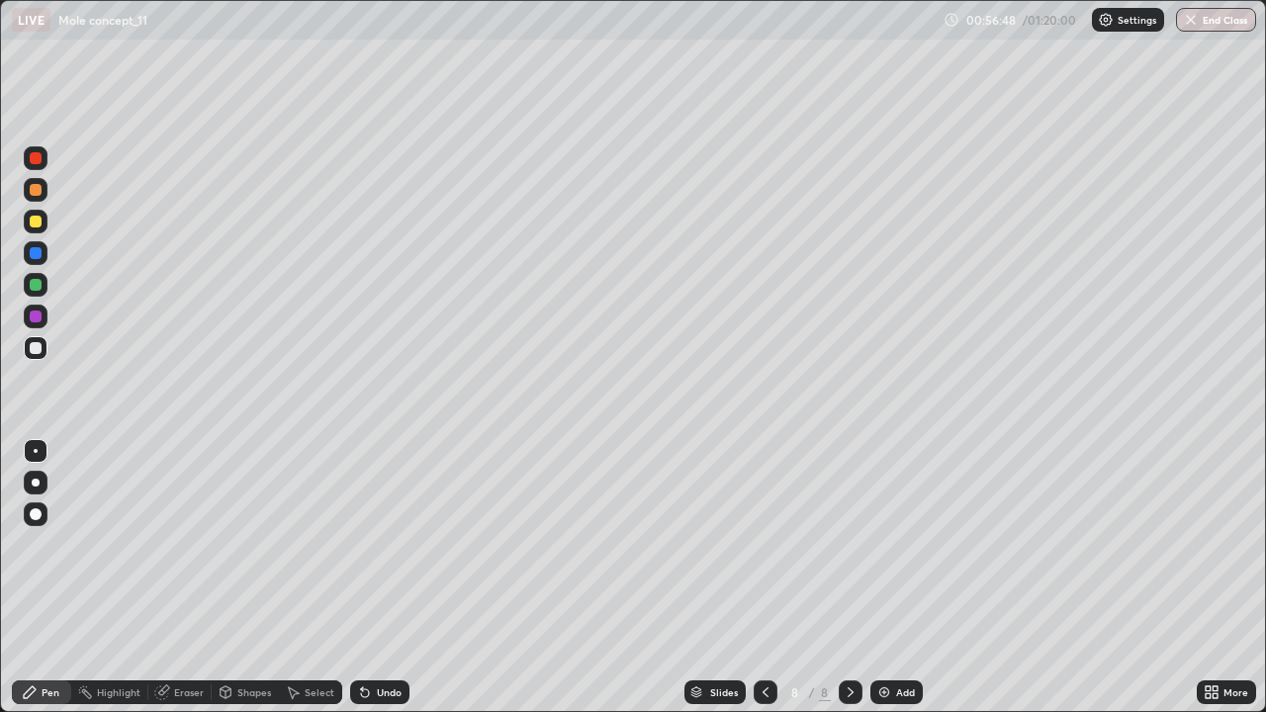
click at [36, 223] on div at bounding box center [36, 222] width 12 height 12
click at [393, 578] on div "Undo" at bounding box center [389, 692] width 25 height 10
click at [397, 578] on div "Undo" at bounding box center [389, 692] width 25 height 10
click at [394, 578] on div "Undo" at bounding box center [379, 692] width 59 height 24
click at [390, 578] on div "Undo" at bounding box center [389, 692] width 25 height 10
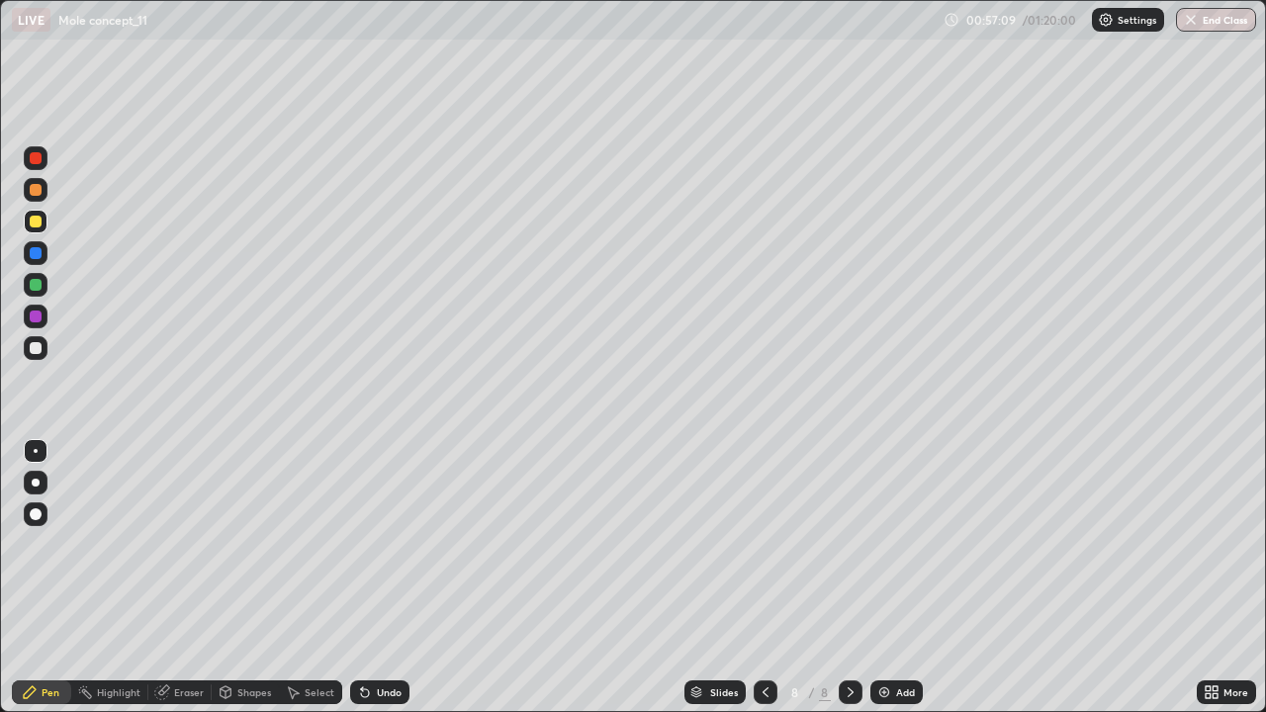
click at [397, 578] on div "Undo" at bounding box center [389, 692] width 25 height 10
click at [393, 578] on div "Undo" at bounding box center [389, 692] width 25 height 10
click at [390, 578] on div "Undo" at bounding box center [389, 692] width 25 height 10
click at [383, 578] on div "Undo" at bounding box center [379, 692] width 59 height 24
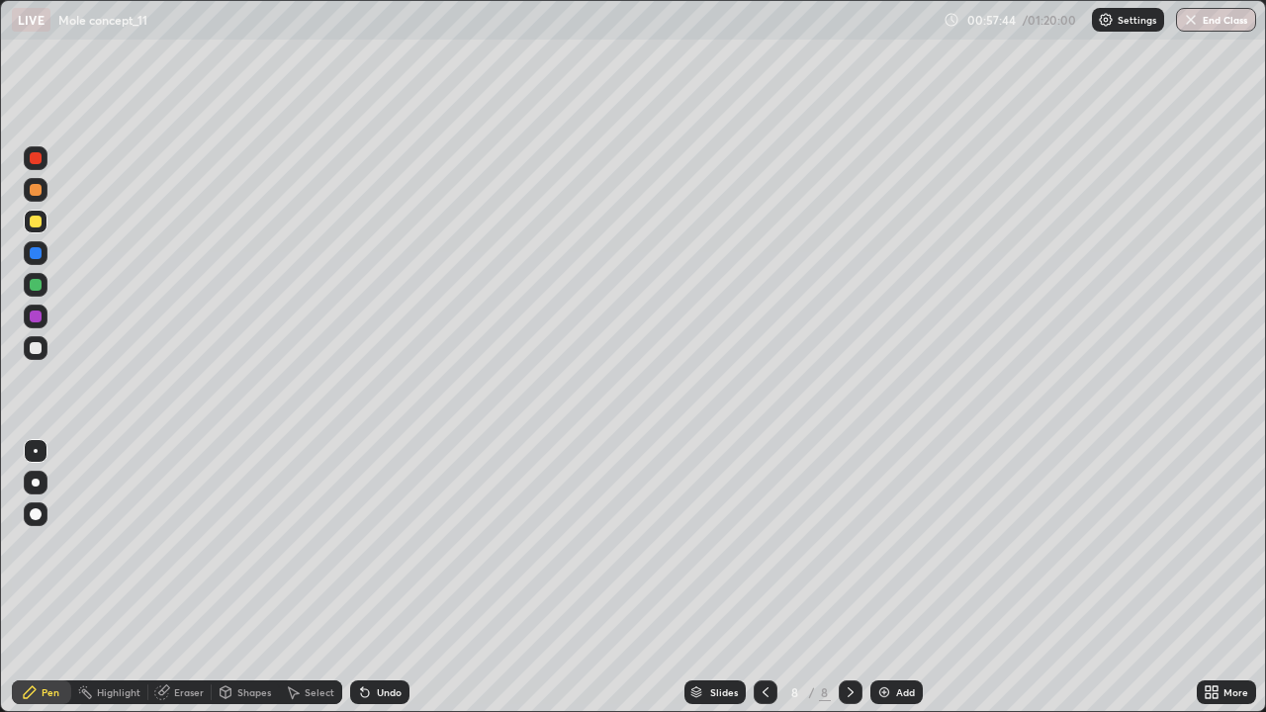
click at [385, 578] on div "Undo" at bounding box center [389, 692] width 25 height 10
click at [389, 578] on div "Undo" at bounding box center [389, 692] width 25 height 10
click at [387, 578] on div "Undo" at bounding box center [389, 692] width 25 height 10
click at [390, 578] on div "Undo" at bounding box center [389, 692] width 25 height 10
click at [388, 578] on div "Undo" at bounding box center [389, 692] width 25 height 10
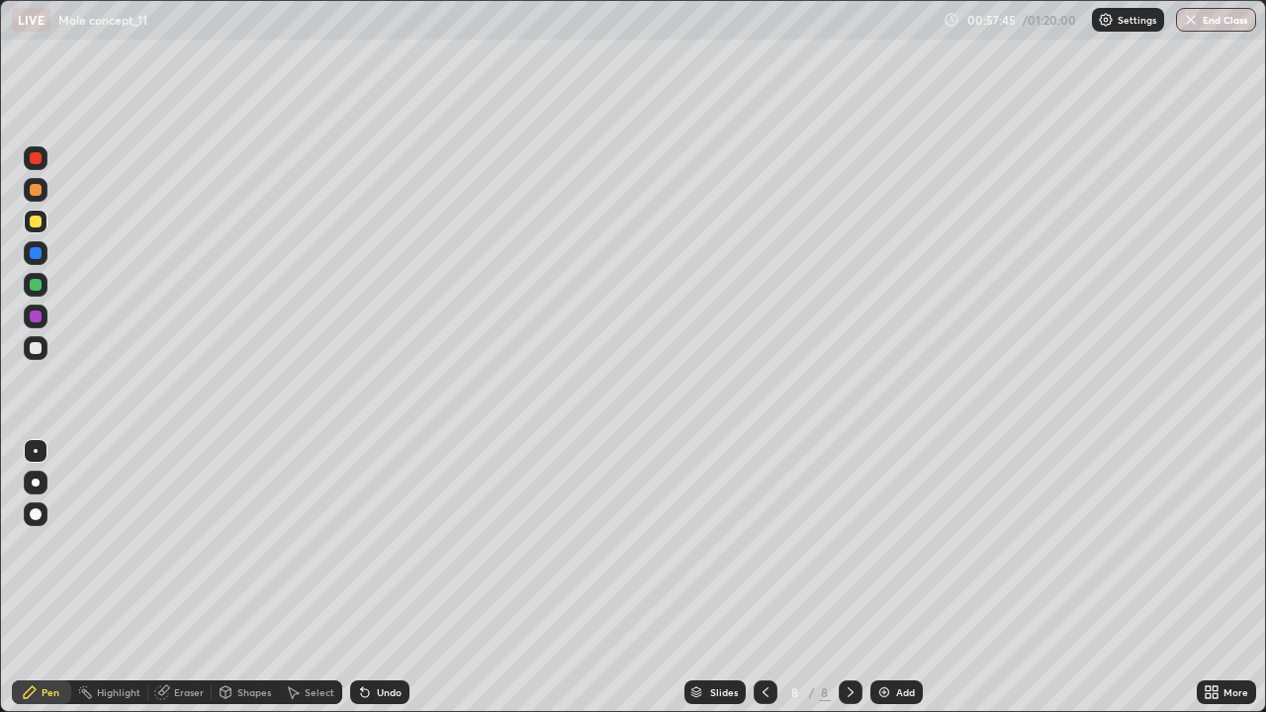
click at [388, 578] on div "Undo" at bounding box center [389, 692] width 25 height 10
click at [389, 578] on div "Undo" at bounding box center [389, 692] width 25 height 10
click at [392, 578] on div "Undo" at bounding box center [389, 692] width 25 height 10
click at [394, 578] on div "Undo" at bounding box center [389, 692] width 25 height 10
click at [386, 578] on div "Undo" at bounding box center [389, 692] width 25 height 10
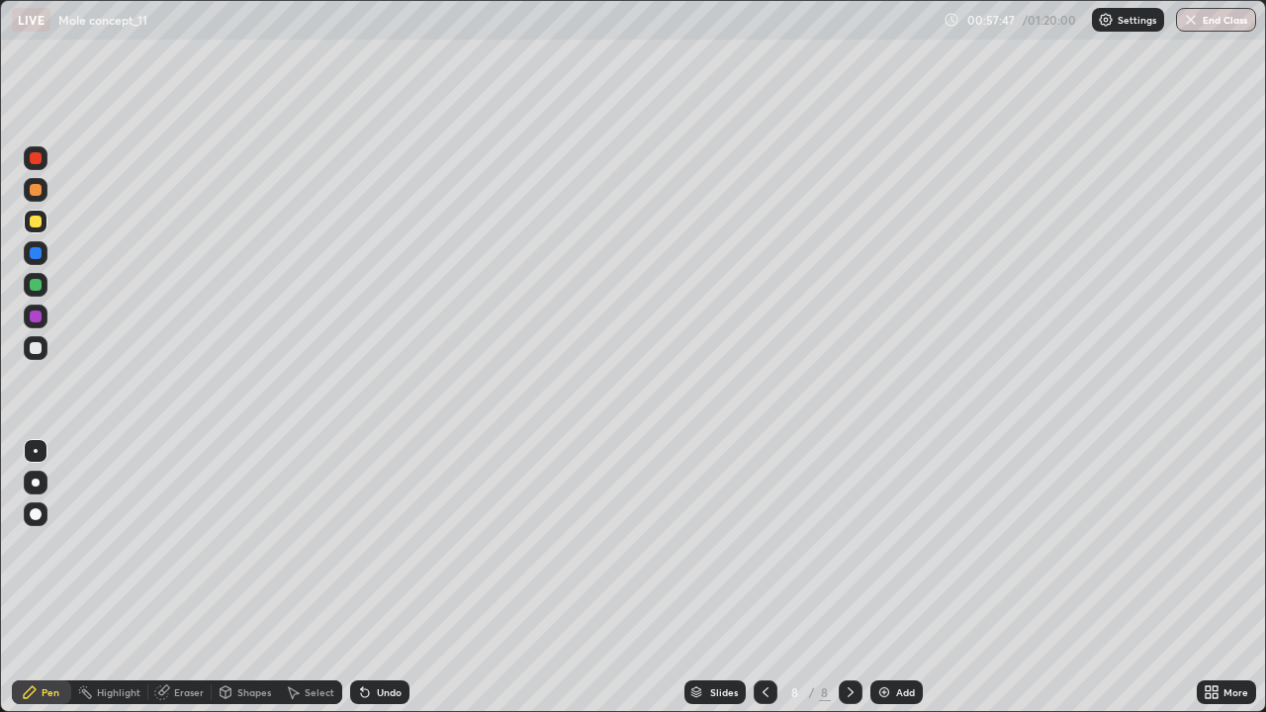
click at [387, 578] on div "Undo" at bounding box center [389, 692] width 25 height 10
click at [395, 578] on div "Undo" at bounding box center [389, 692] width 25 height 10
click at [398, 578] on div "Undo" at bounding box center [389, 692] width 25 height 10
click at [401, 578] on div "Undo" at bounding box center [379, 692] width 59 height 24
click at [403, 578] on div "Undo" at bounding box center [379, 692] width 59 height 24
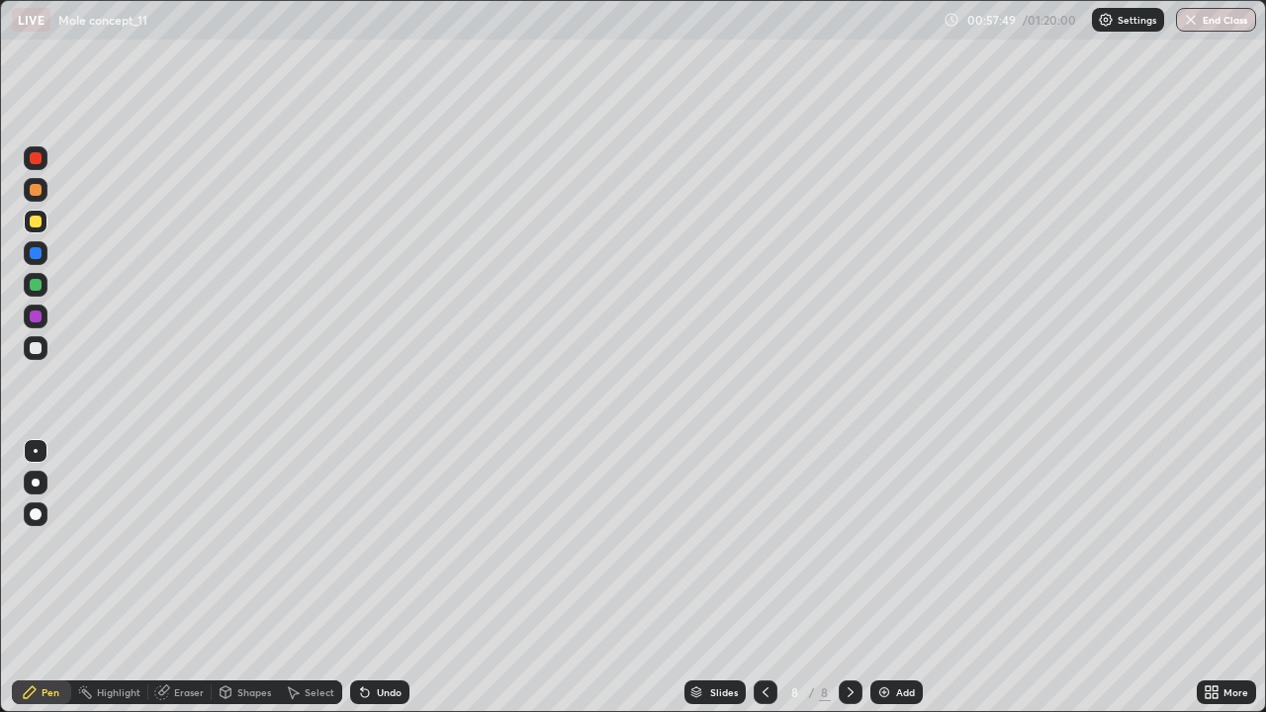
click at [403, 578] on div "Undo" at bounding box center [379, 692] width 59 height 24
click at [392, 578] on div "Undo" at bounding box center [379, 692] width 59 height 24
click at [390, 578] on div "Undo" at bounding box center [389, 692] width 25 height 10
click at [883, 578] on img at bounding box center [884, 692] width 16 height 16
click at [39, 347] on div at bounding box center [36, 348] width 12 height 12
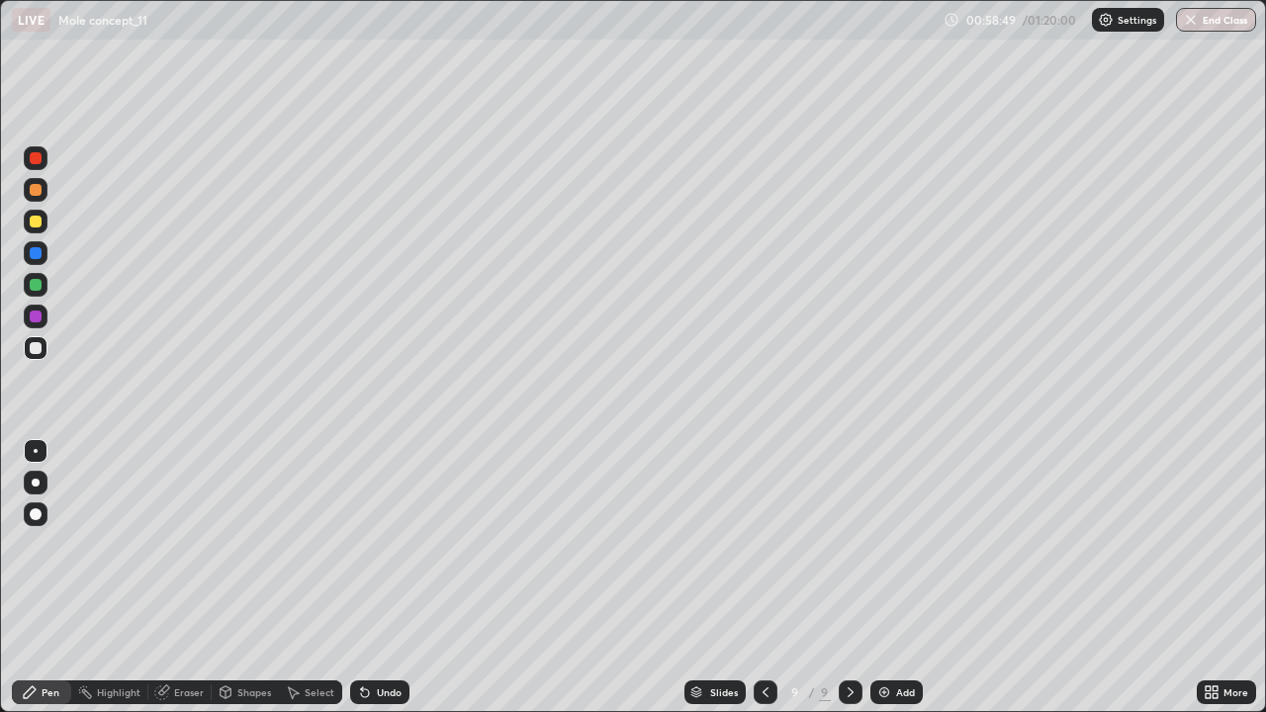
click at [361, 578] on icon at bounding box center [362, 688] width 2 height 2
click at [369, 578] on icon at bounding box center [365, 692] width 16 height 16
click at [371, 578] on div "Undo" at bounding box center [379, 692] width 59 height 24
click at [372, 578] on div "Undo" at bounding box center [379, 692] width 59 height 24
click at [361, 578] on icon at bounding box center [362, 688] width 2 height 2
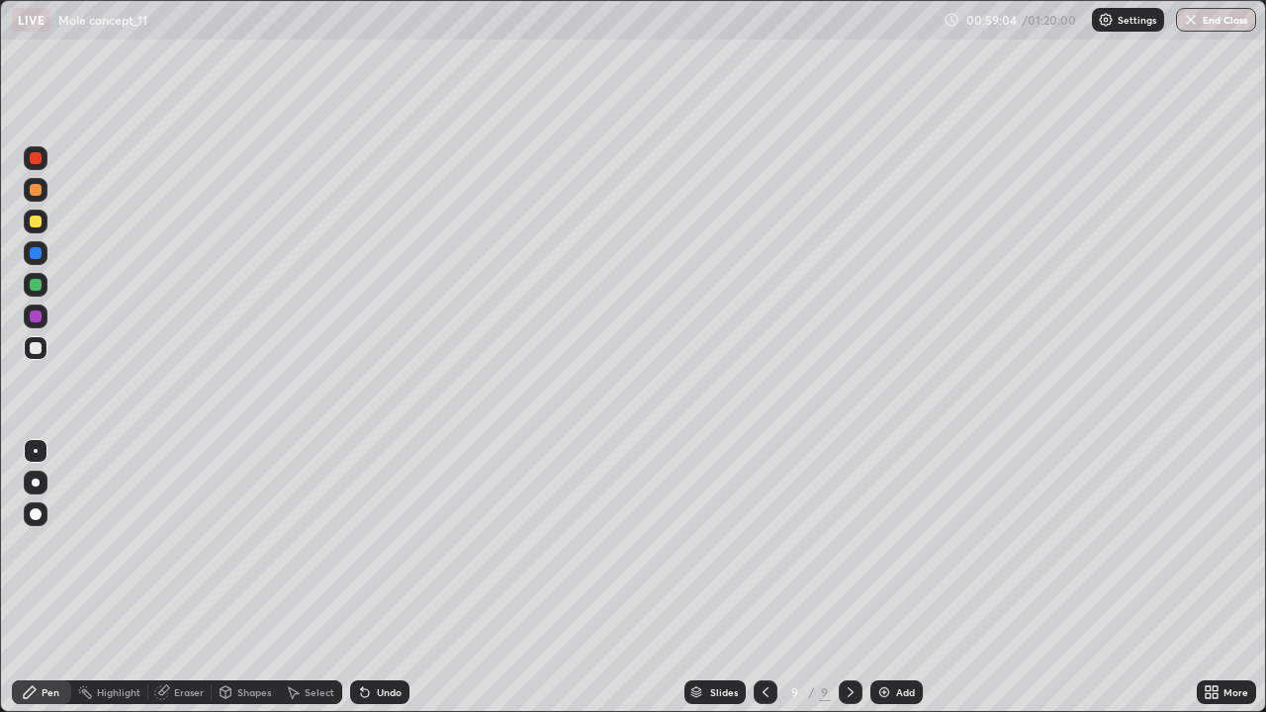
click at [370, 578] on div "Undo" at bounding box center [379, 692] width 59 height 24
click at [382, 578] on div "Undo" at bounding box center [389, 692] width 25 height 10
click at [386, 578] on div "Undo" at bounding box center [389, 692] width 25 height 10
click at [377, 578] on div "Undo" at bounding box center [389, 692] width 25 height 10
click at [37, 222] on div at bounding box center [36, 222] width 12 height 12
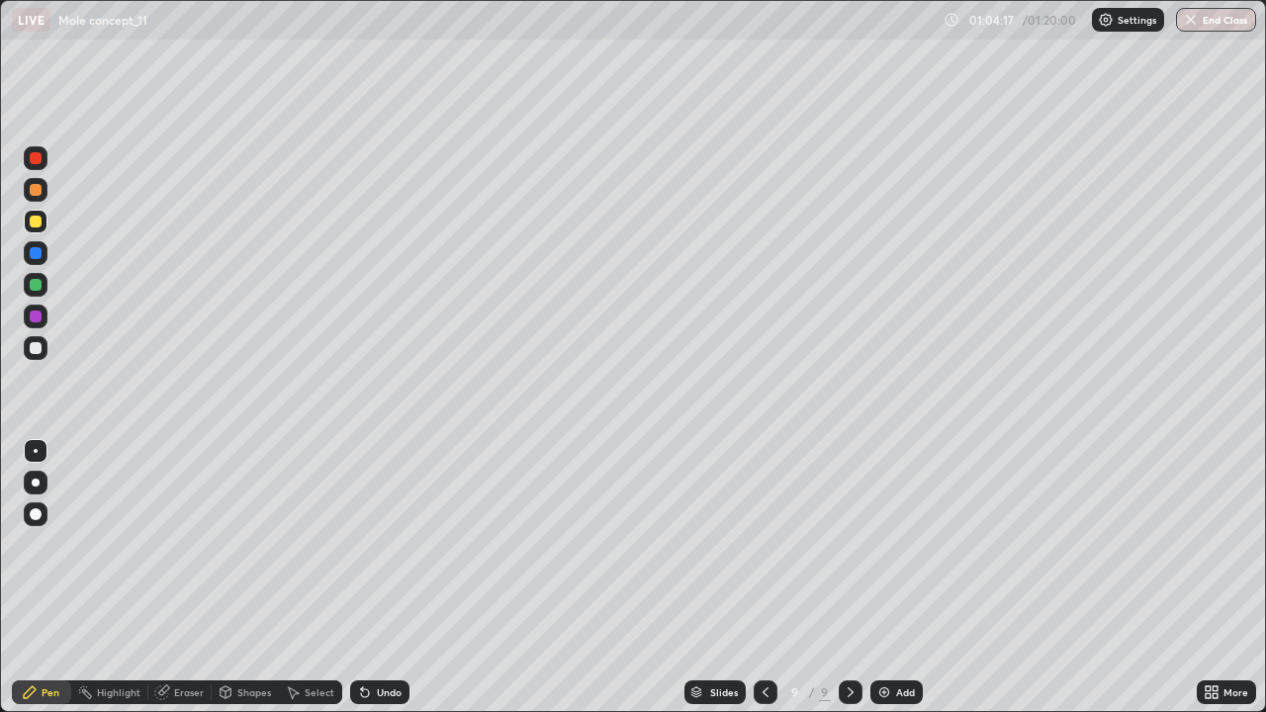
click at [895, 578] on div "Add" at bounding box center [896, 692] width 52 height 24
click at [37, 348] on div at bounding box center [36, 348] width 12 height 12
click at [379, 578] on div "Undo" at bounding box center [389, 692] width 25 height 10
click at [381, 578] on div "Undo" at bounding box center [389, 692] width 25 height 10
click at [384, 578] on div "Undo" at bounding box center [389, 692] width 25 height 10
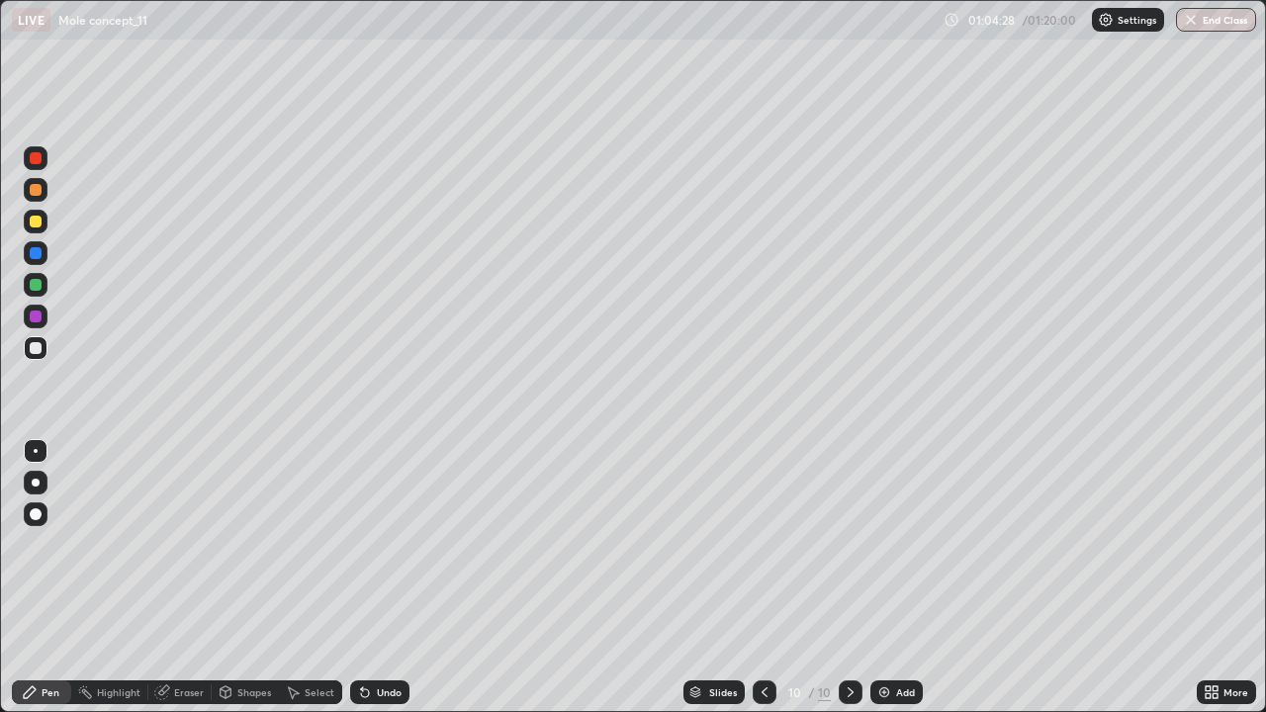
click at [380, 578] on div "Undo" at bounding box center [389, 692] width 25 height 10
click at [382, 578] on div "Undo" at bounding box center [389, 692] width 25 height 10
click at [367, 578] on icon at bounding box center [365, 692] width 16 height 16
click at [372, 578] on div "Undo" at bounding box center [379, 692] width 59 height 24
click at [370, 578] on div "Undo" at bounding box center [379, 692] width 59 height 24
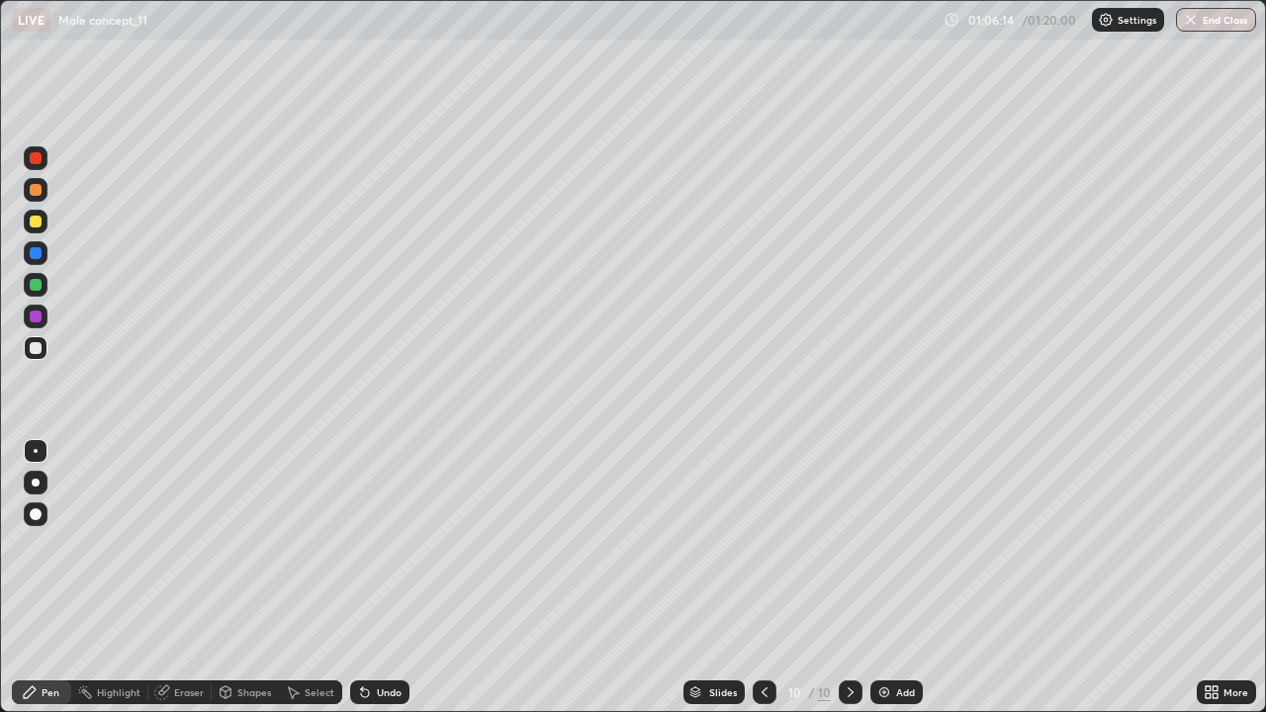
click at [370, 578] on div "Undo" at bounding box center [379, 692] width 59 height 24
click at [663, 147] on icon at bounding box center [663, 147] width 2 height 2
click at [898, 578] on div "Add" at bounding box center [905, 692] width 19 height 10
click at [35, 516] on div at bounding box center [36, 514] width 12 height 12
click at [1199, 28] on button "End Class" at bounding box center [1216, 20] width 80 height 24
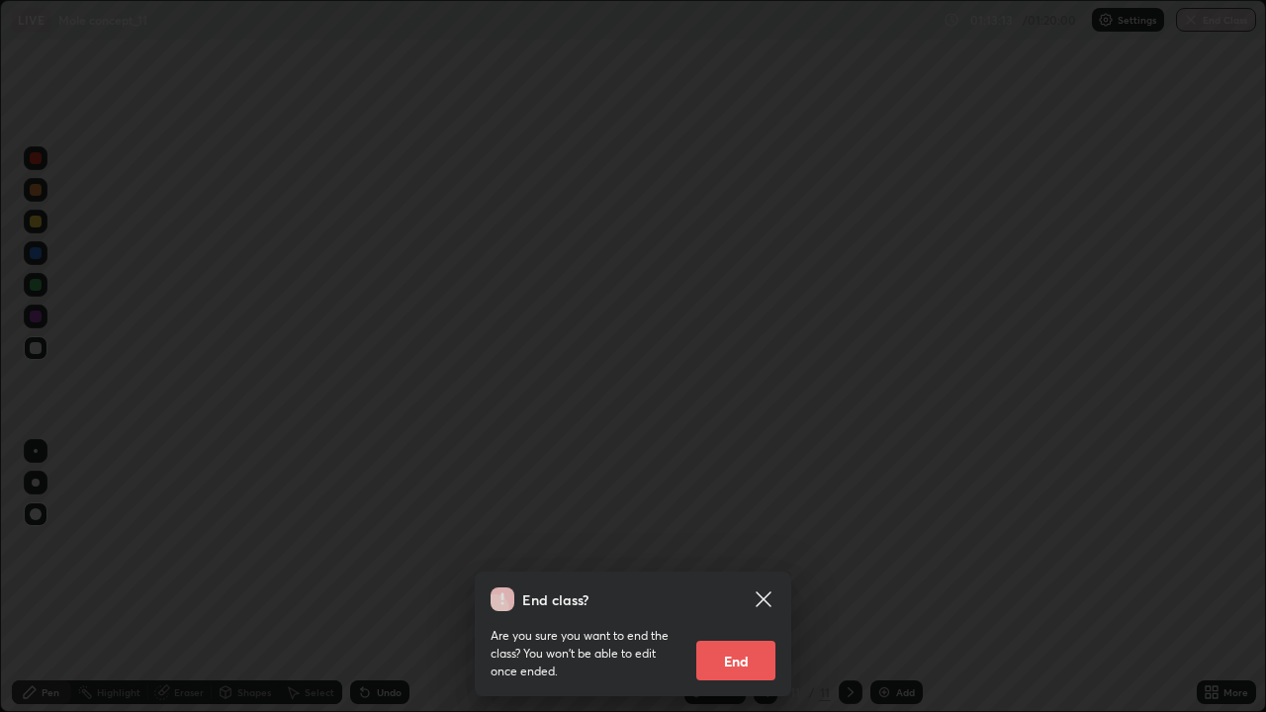
click at [742, 578] on button "End" at bounding box center [735, 661] width 79 height 40
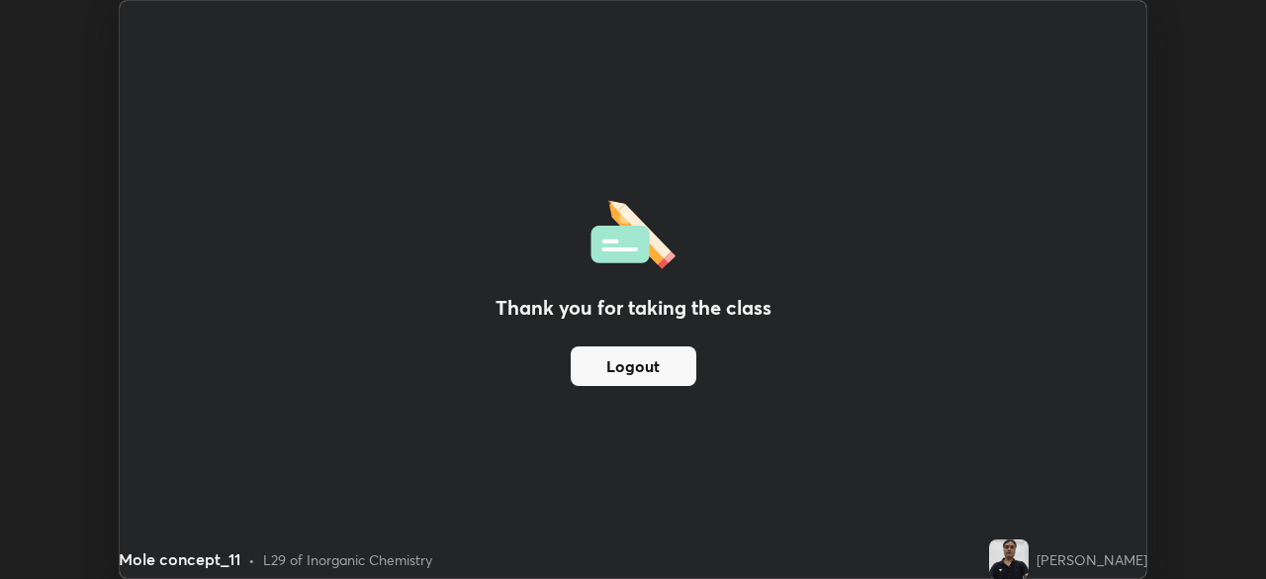
scroll to position [98322, 97634]
